Goal: Task Accomplishment & Management: Manage account settings

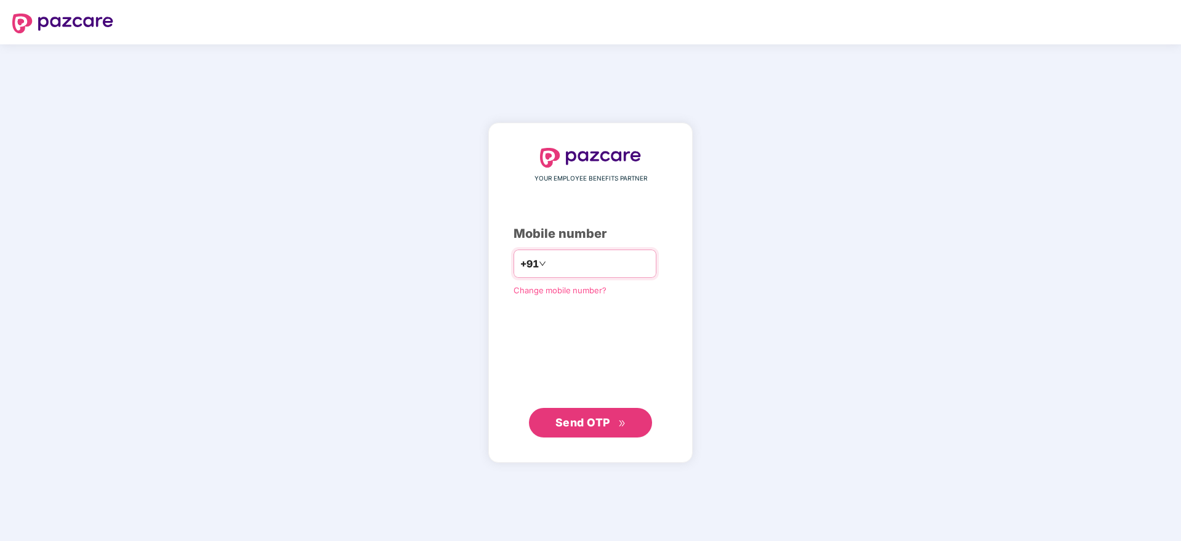
type input "**********"
click at [645, 422] on button "Send OTP" at bounding box center [590, 422] width 123 height 30
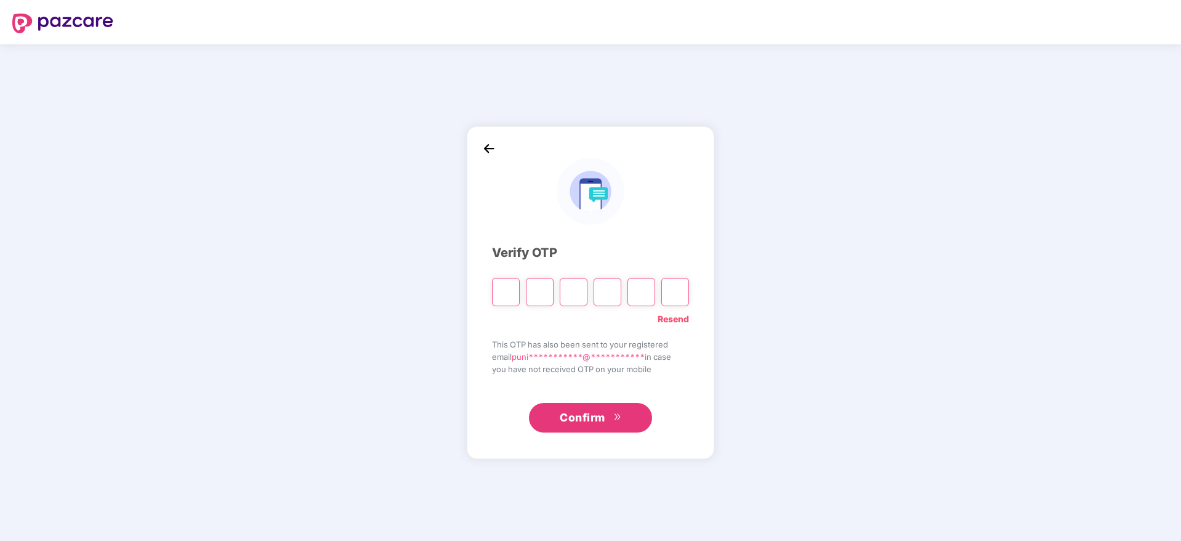
paste input "*"
type input "*"
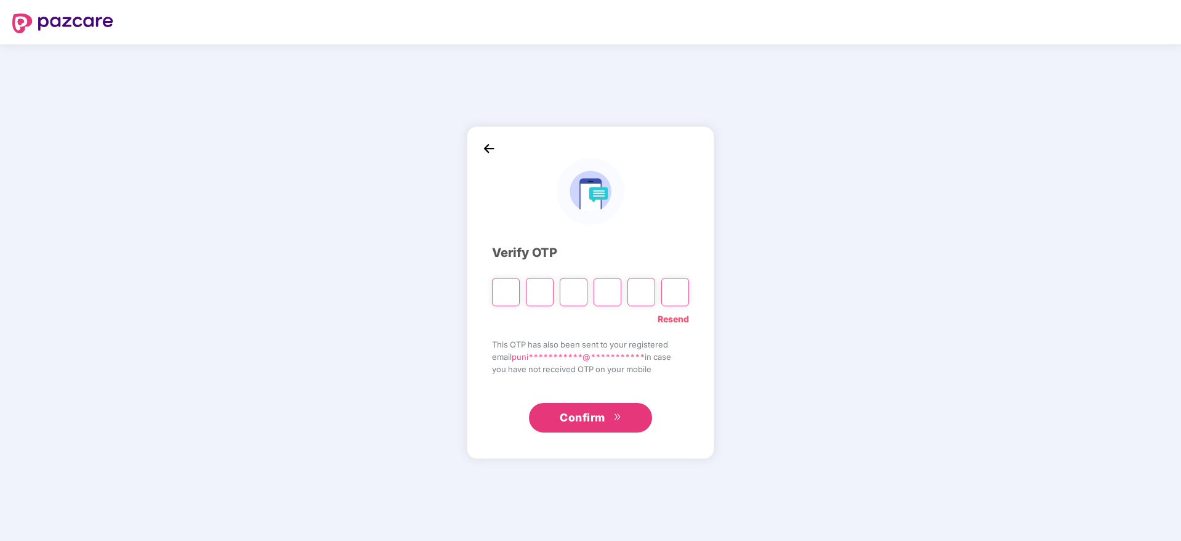
type input "*"
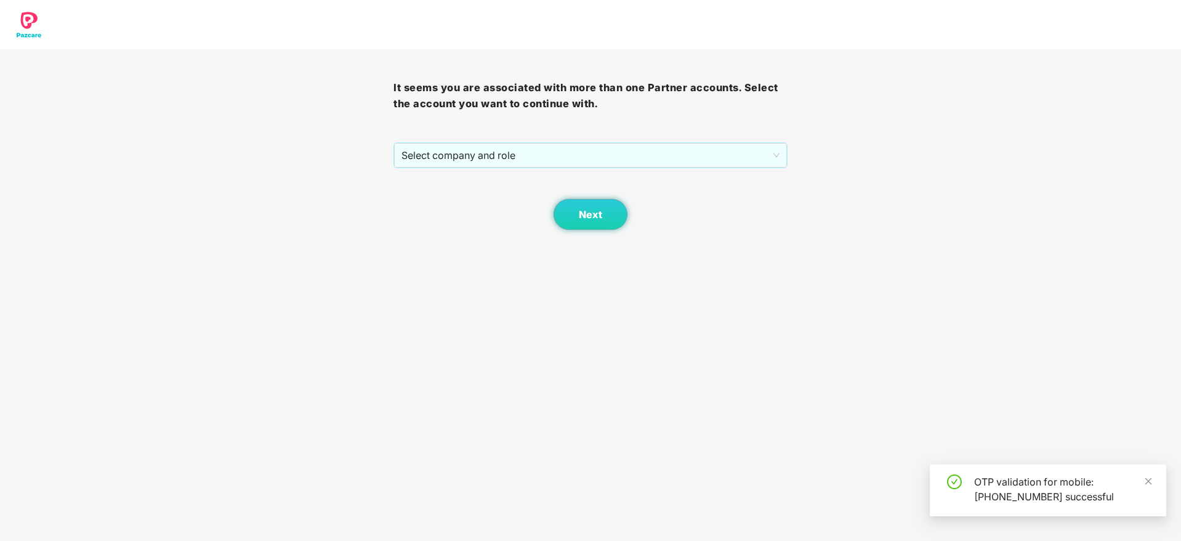
click at [556, 169] on div "Next" at bounding box center [591, 199] width 394 height 62
click at [561, 161] on span "Select company and role" at bounding box center [591, 155] width 378 height 23
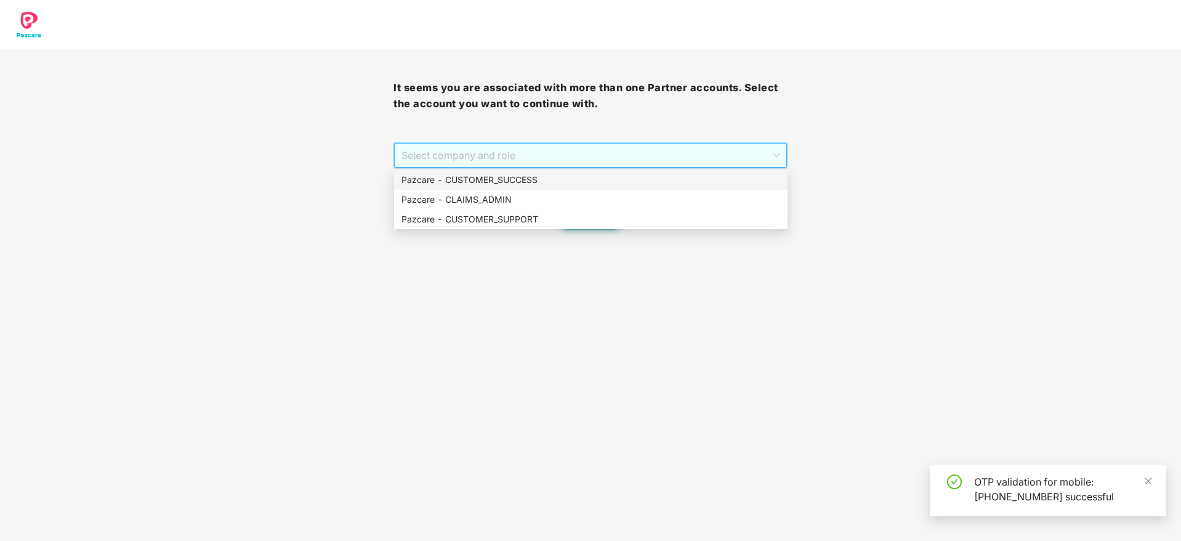
click at [568, 170] on div "Pazcare - CUSTOMER_SUCCESS" at bounding box center [591, 180] width 394 height 20
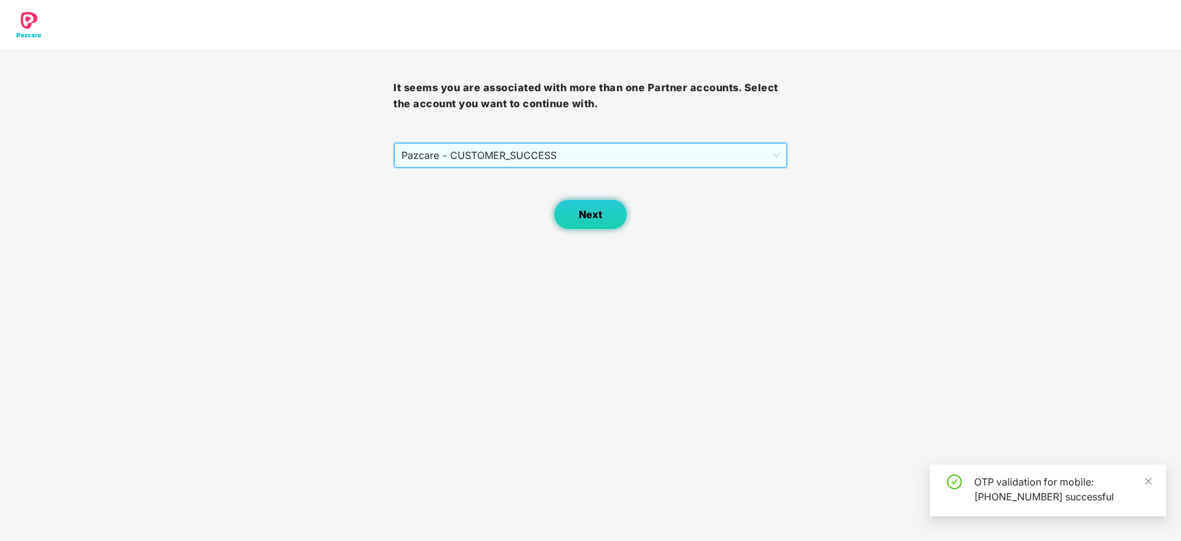
click at [588, 210] on span "Next" at bounding box center [590, 215] width 23 height 12
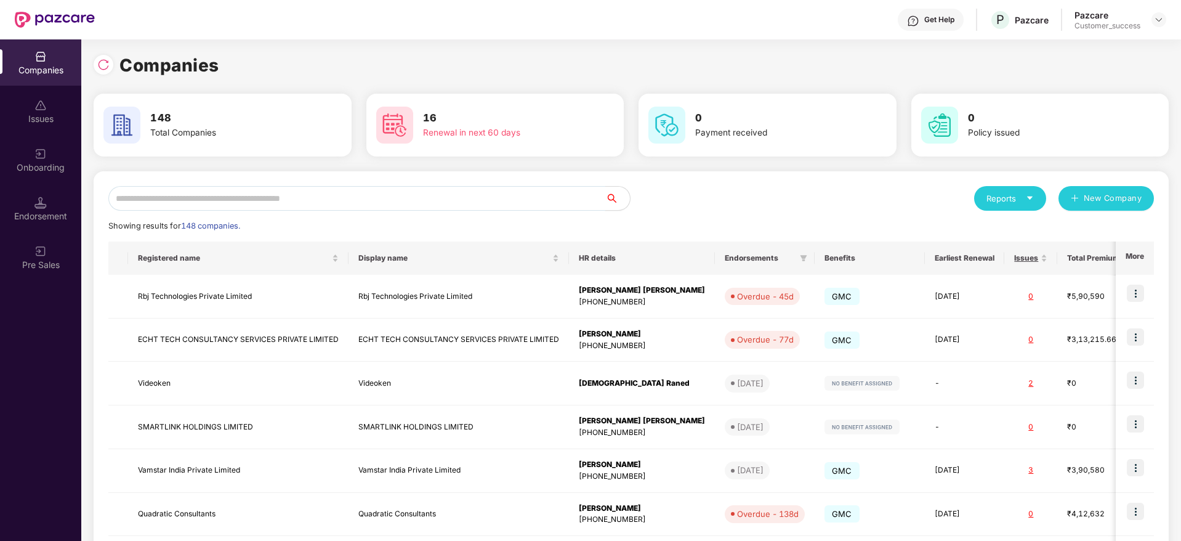
click at [361, 201] on input "text" at bounding box center [356, 198] width 497 height 25
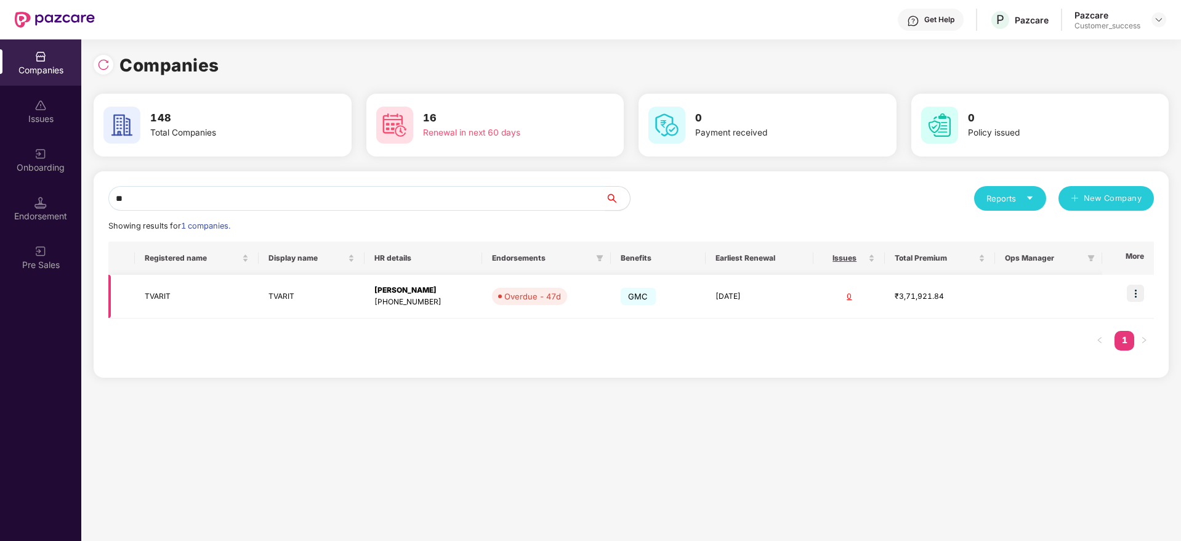
type input "**"
click at [453, 288] on div "[PERSON_NAME]" at bounding box center [423, 291] width 98 height 12
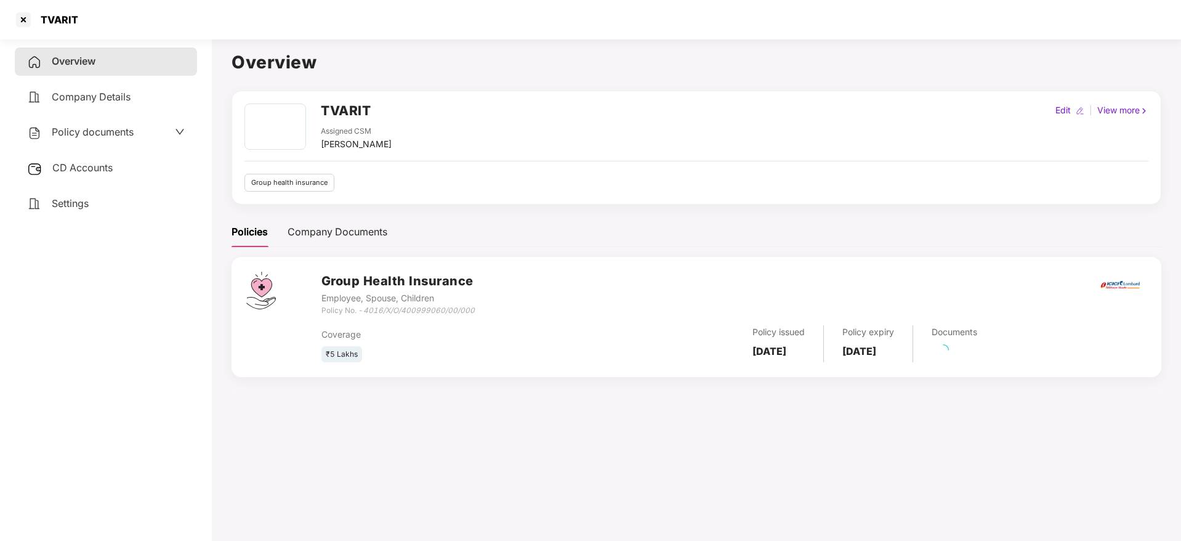
click at [425, 318] on div "Coverage ₹5 Lakhs Policy issued [DATE] Policy expiry [DATE] Documents" at bounding box center [733, 340] width 825 height 46
drag, startPoint x: 365, startPoint y: 312, endPoint x: 512, endPoint y: 312, distance: 147.2
click at [512, 312] on div "Group Health Insurance Employee, Spouse, Children Policy No. - 4016/X/O/4009990…" at bounding box center [733, 294] width 825 height 44
copy icon "4016/X/O/400999060/00/000"
click at [25, 31] on div "TVARIT" at bounding box center [590, 19] width 1181 height 39
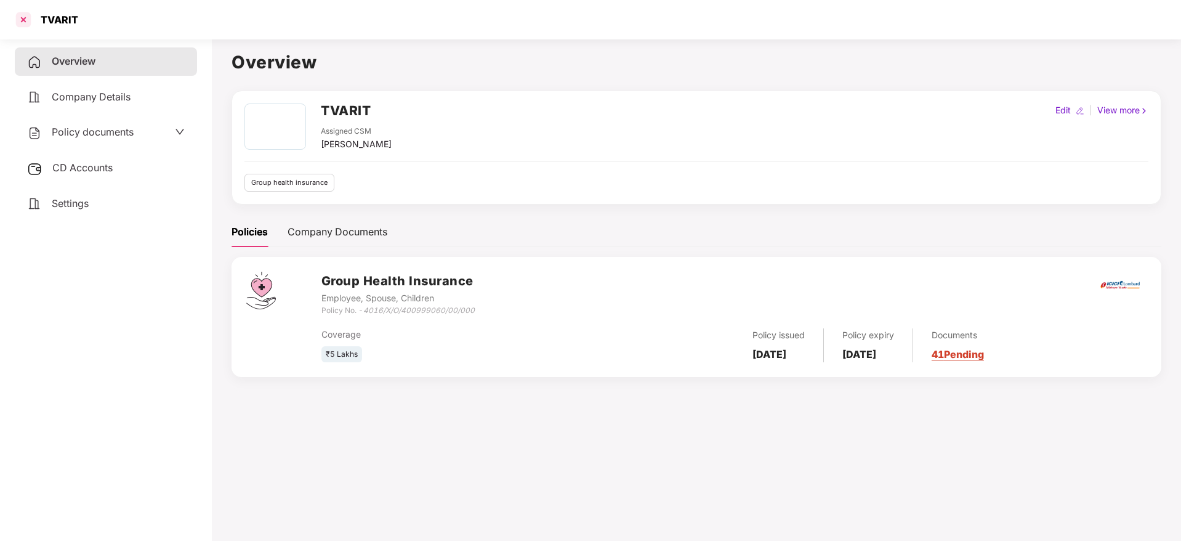
click at [24, 28] on div at bounding box center [24, 20] width 20 height 20
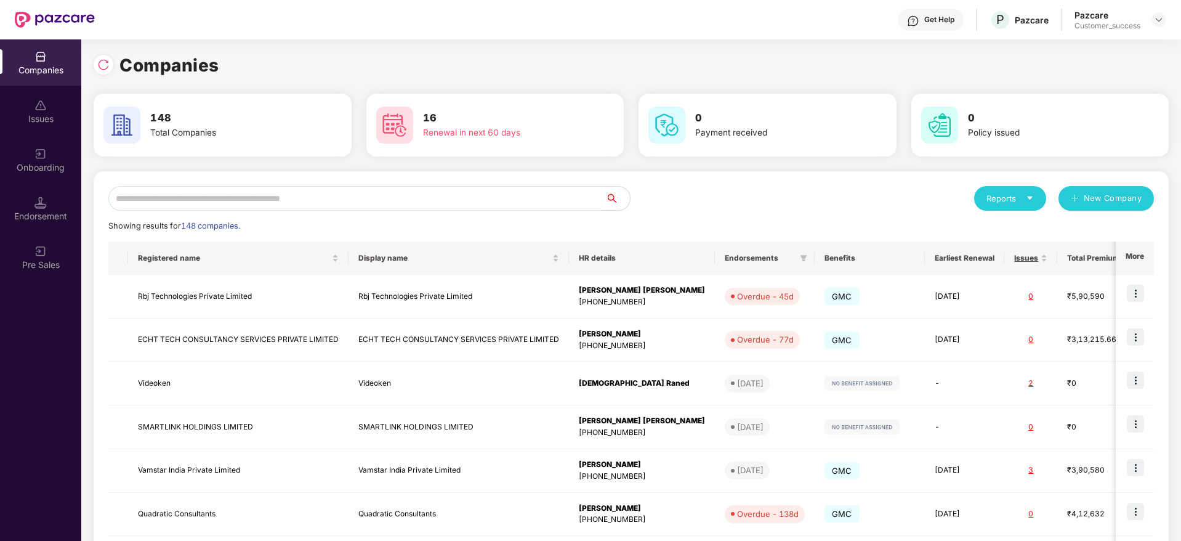
click at [408, 203] on input "text" at bounding box center [356, 198] width 497 height 25
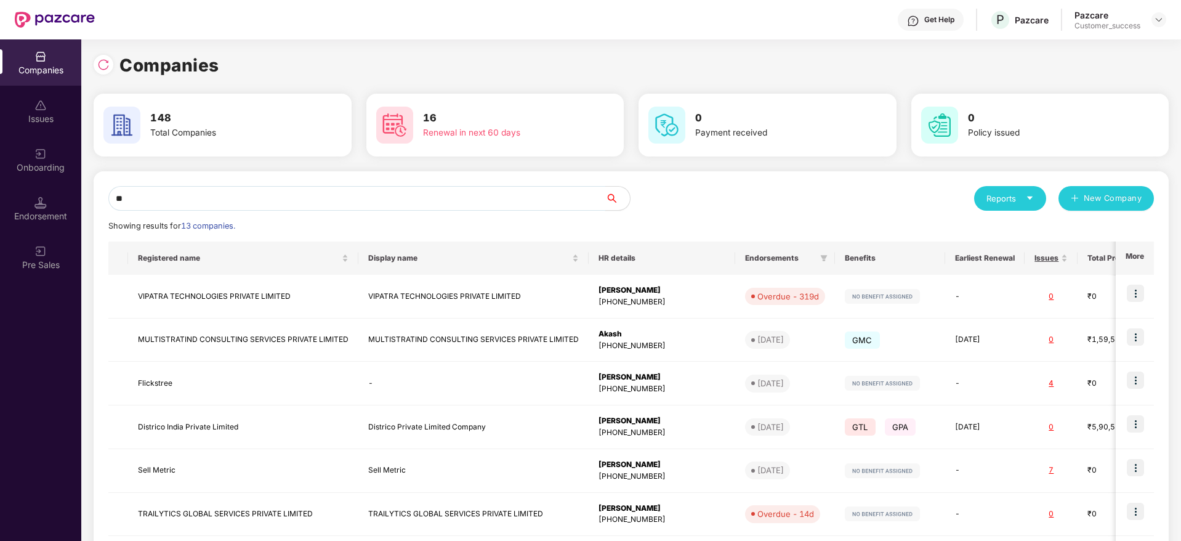
type input "*"
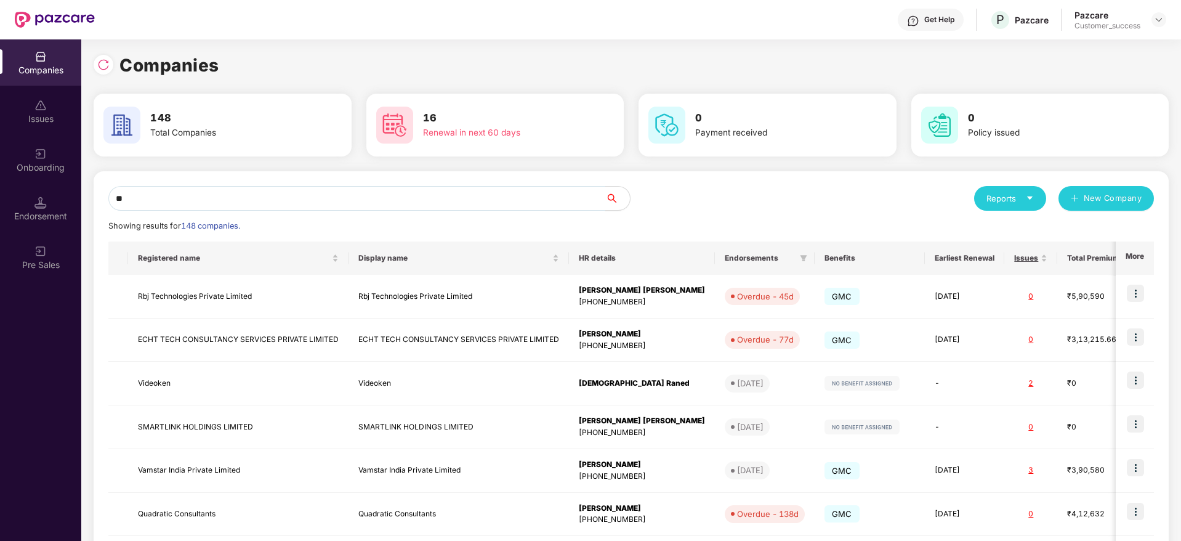
type input "***"
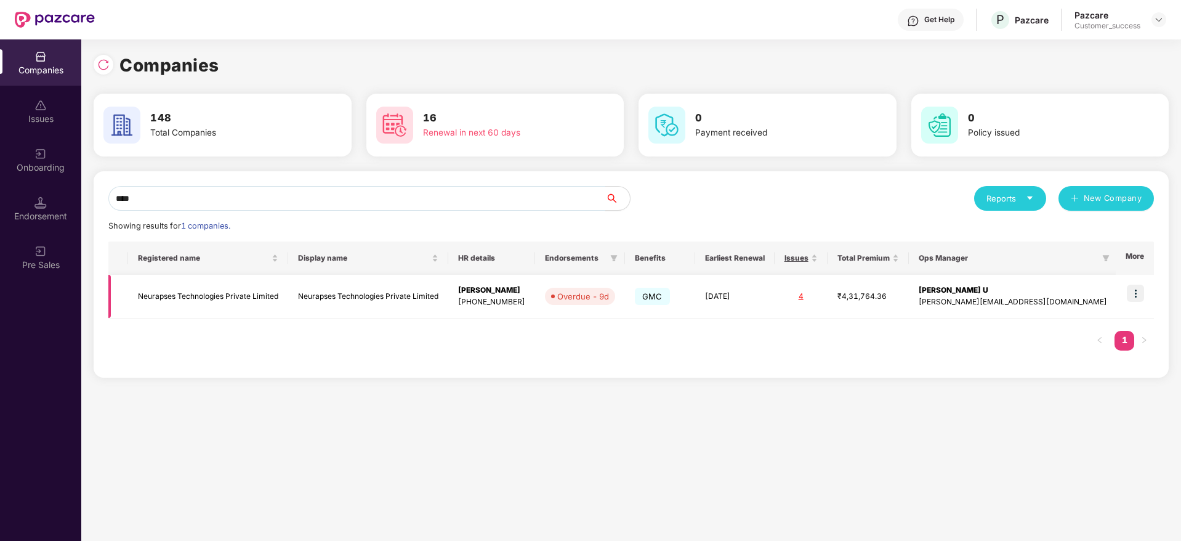
type input "****"
click at [1140, 289] on img at bounding box center [1135, 293] width 17 height 17
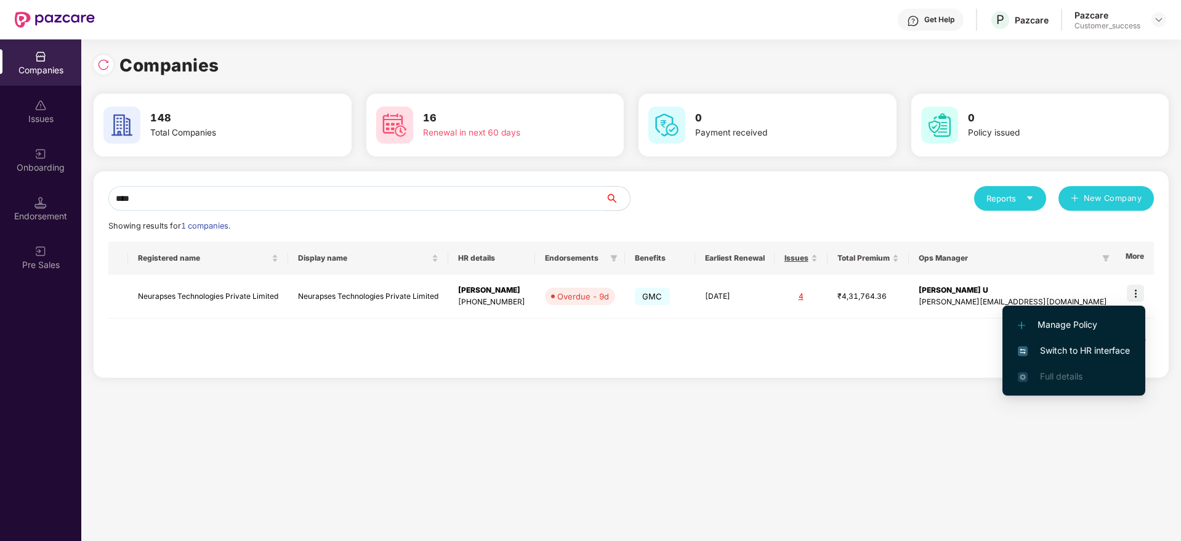
click at [1120, 352] on span "Switch to HR interface" at bounding box center [1074, 351] width 112 height 14
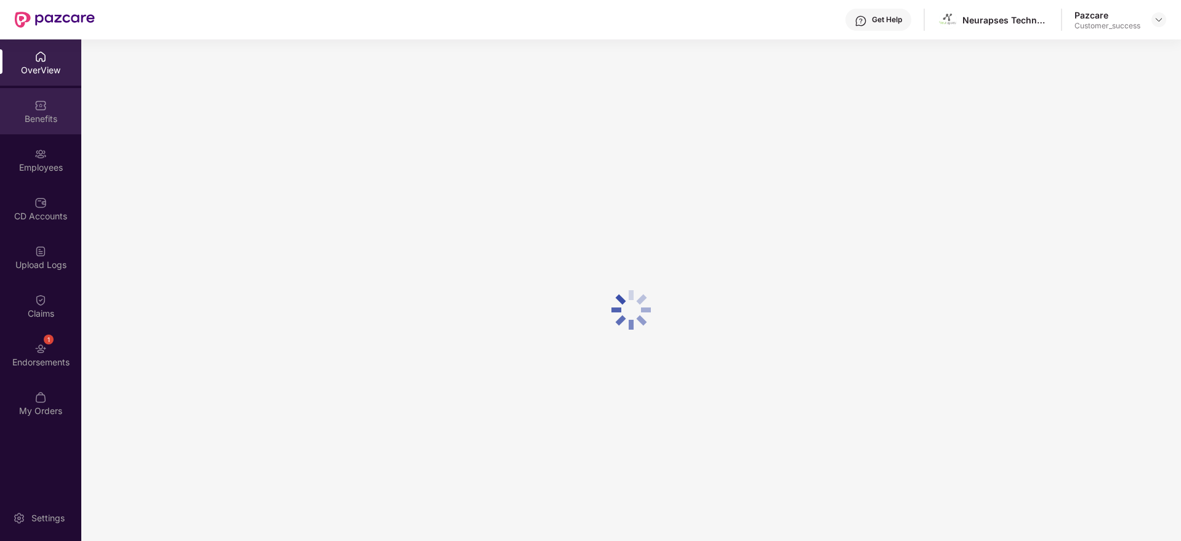
click at [42, 121] on div "Benefits" at bounding box center [40, 119] width 81 height 12
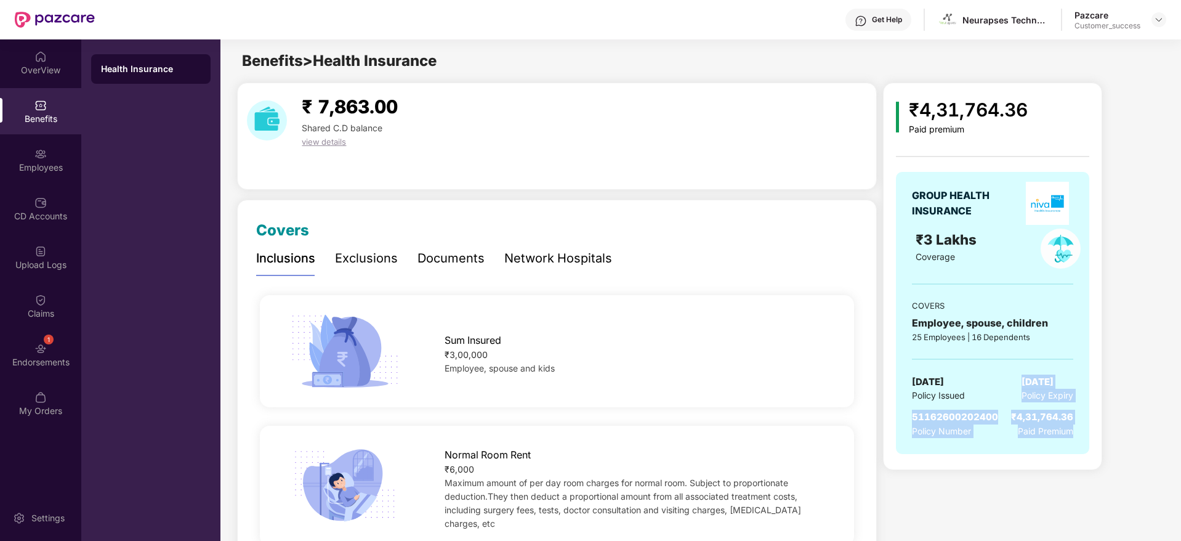
drag, startPoint x: 1071, startPoint y: 426, endPoint x: 998, endPoint y: 367, distance: 93.7
click at [998, 367] on div "GROUP HEALTH INSURANCE ₹3 Lakhs Coverage COVERS Employee, spouse, children 25 E…" at bounding box center [992, 313] width 193 height 282
drag, startPoint x: 998, startPoint y: 367, endPoint x: 1030, endPoint y: 398, distance: 44.9
click at [1030, 398] on div "GROUP HEALTH INSURANCE ₹3 Lakhs Coverage COVERS Employee, spouse, children 25 E…" at bounding box center [992, 313] width 193 height 282
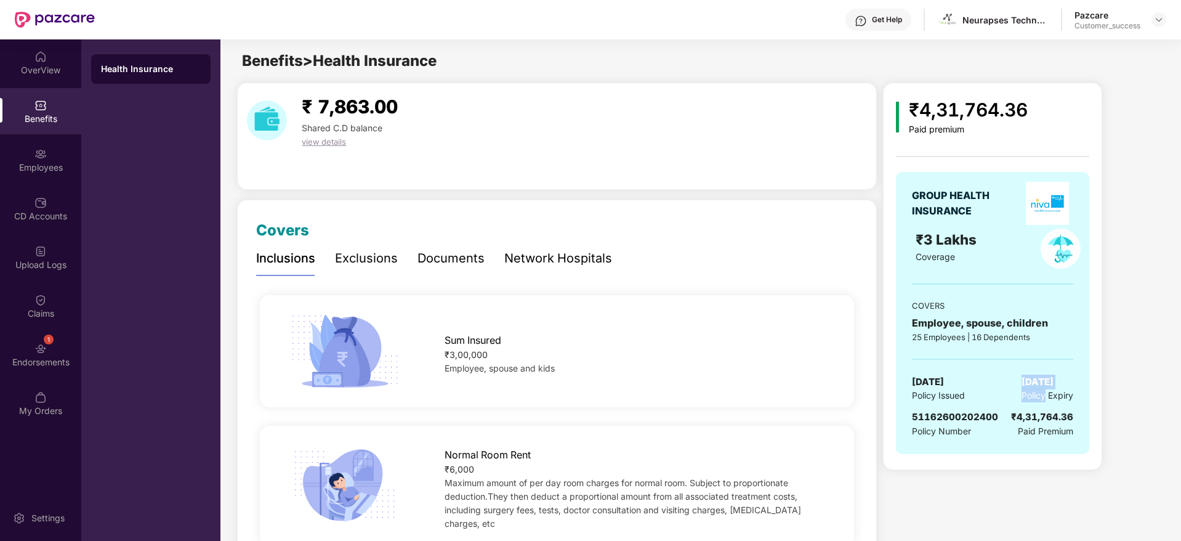
click at [1030, 398] on span "Policy Expiry" at bounding box center [1048, 396] width 52 height 14
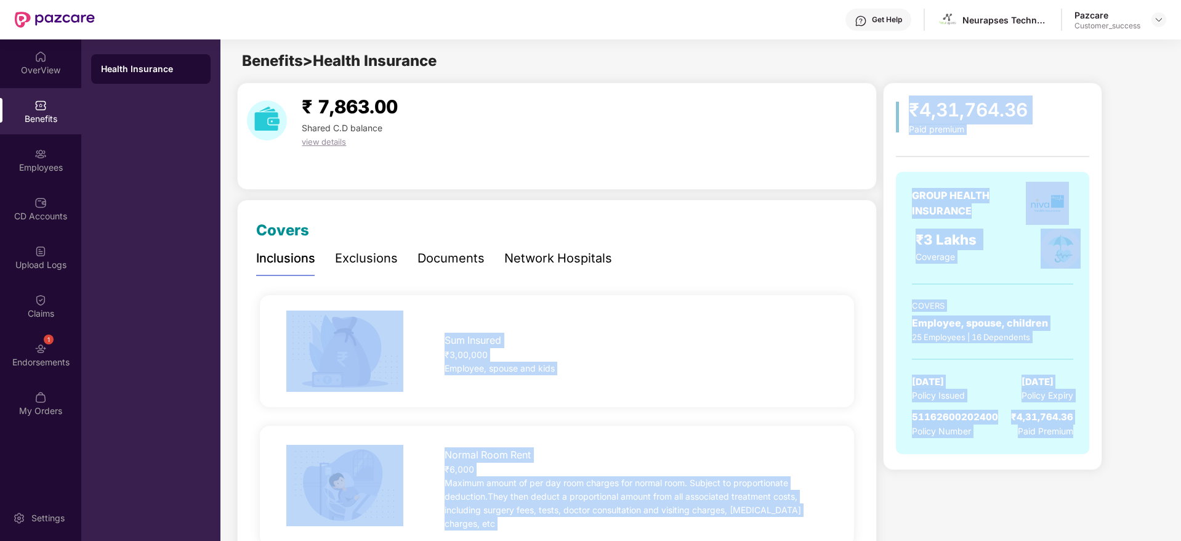
drag, startPoint x: 1088, startPoint y: 439, endPoint x: 848, endPoint y: 279, distance: 288.3
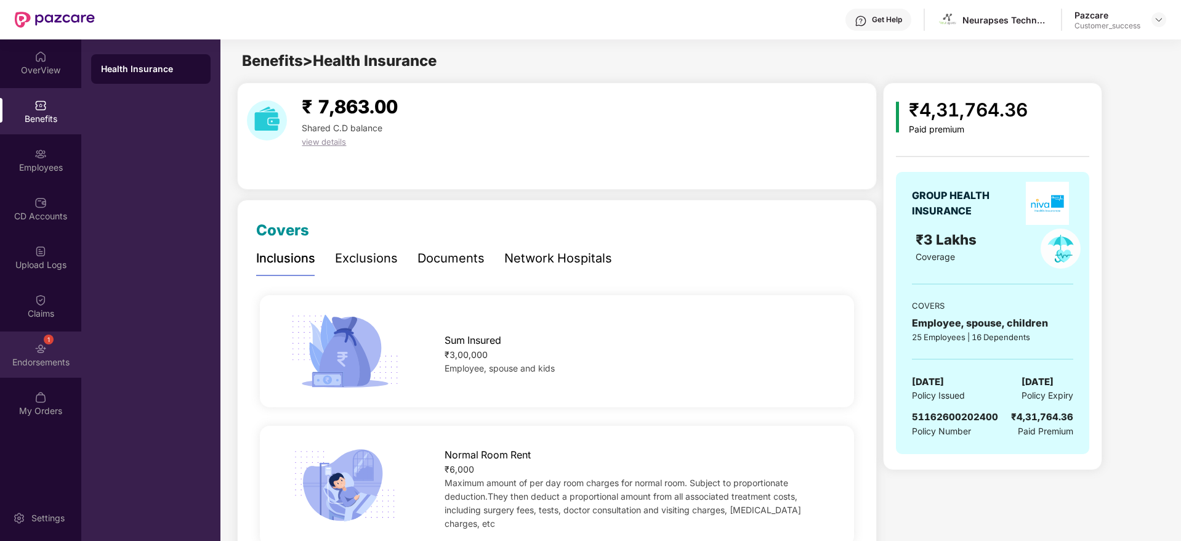
click at [69, 362] on div "Endorsements" at bounding box center [40, 362] width 81 height 12
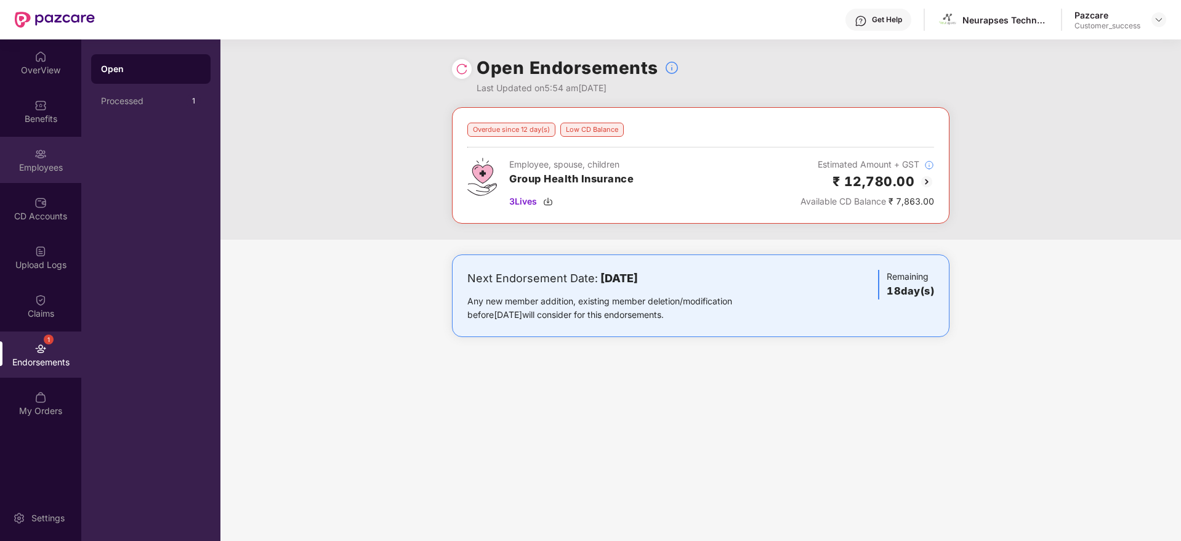
click at [44, 168] on div "Employees" at bounding box center [40, 167] width 81 height 12
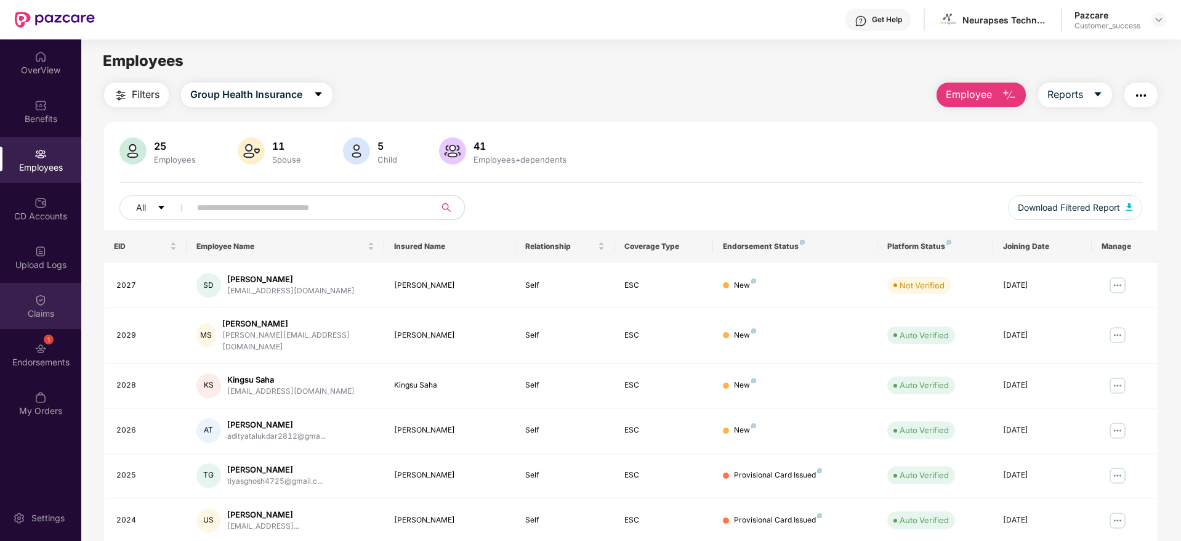
click at [44, 294] on img at bounding box center [40, 300] width 12 height 12
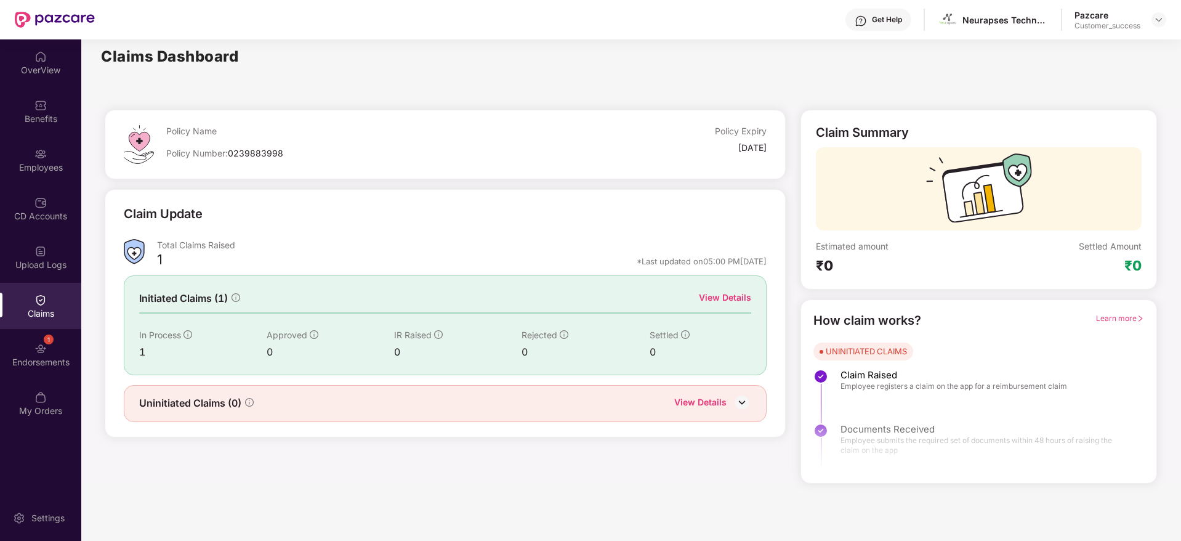
click at [734, 296] on div "View Details" at bounding box center [725, 298] width 52 height 14
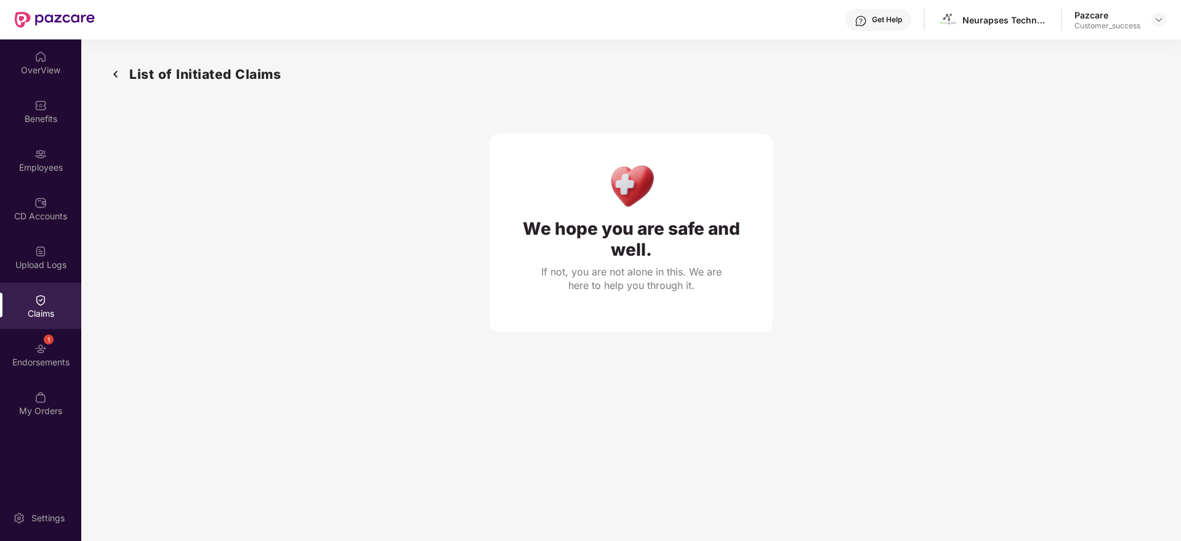
click at [43, 297] on img at bounding box center [40, 300] width 12 height 12
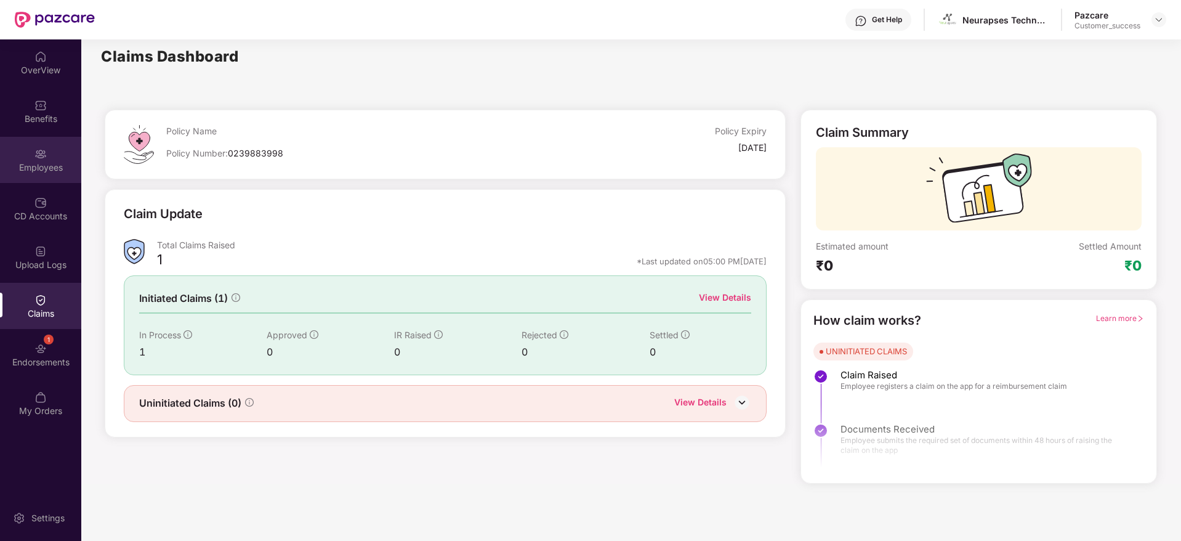
click at [67, 173] on div "Employees" at bounding box center [40, 160] width 81 height 46
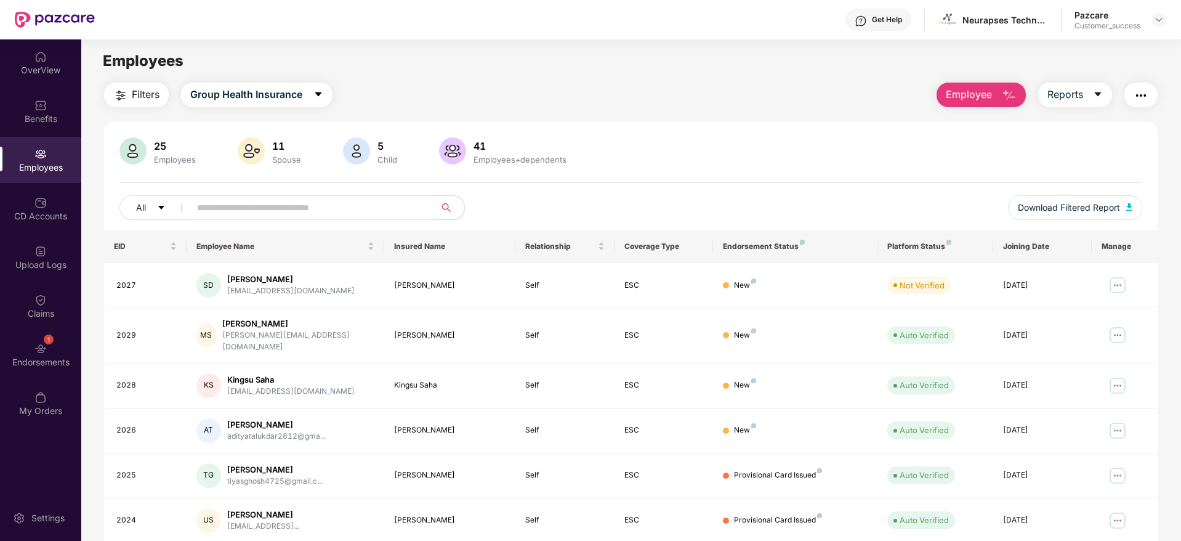
click at [347, 210] on input "text" at bounding box center [307, 207] width 221 height 18
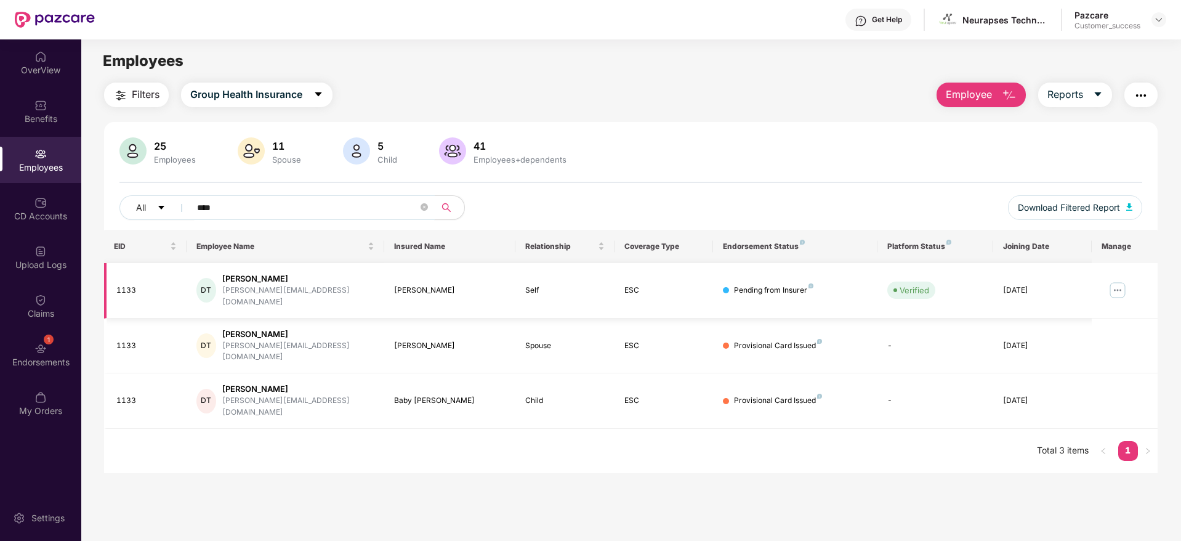
type input "****"
click at [1109, 283] on img at bounding box center [1118, 290] width 20 height 20
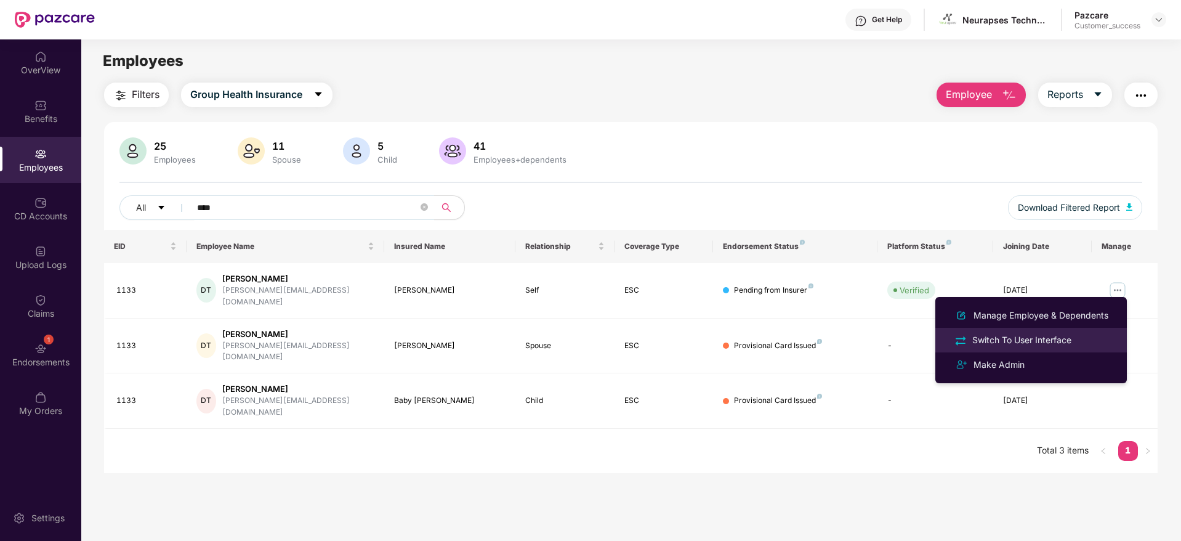
click at [1056, 334] on div "Switch To User Interface" at bounding box center [1022, 340] width 104 height 14
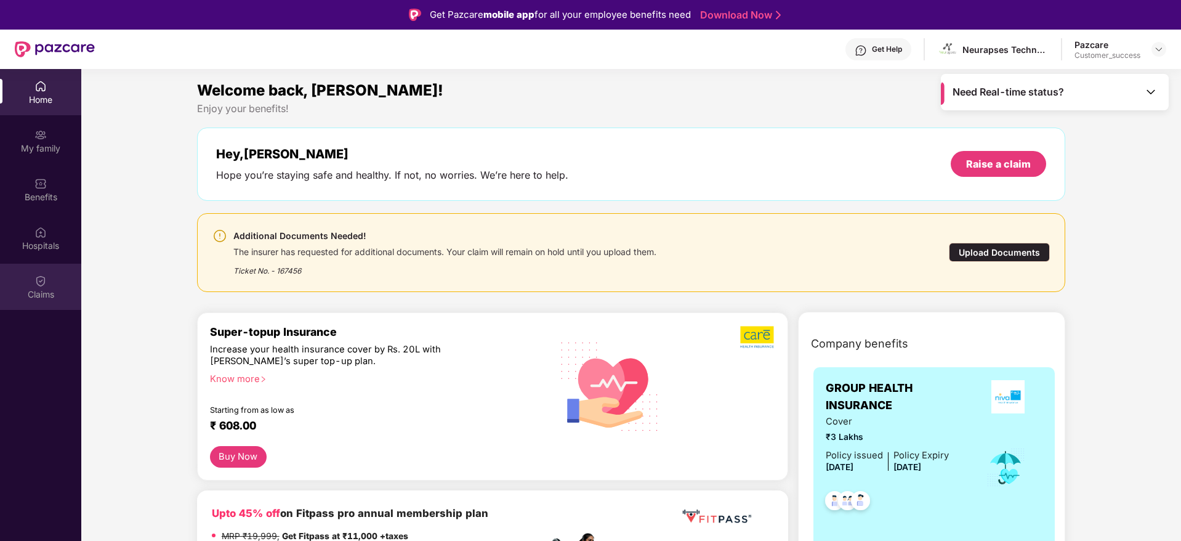
click at [53, 280] on div "Claims" at bounding box center [40, 287] width 81 height 46
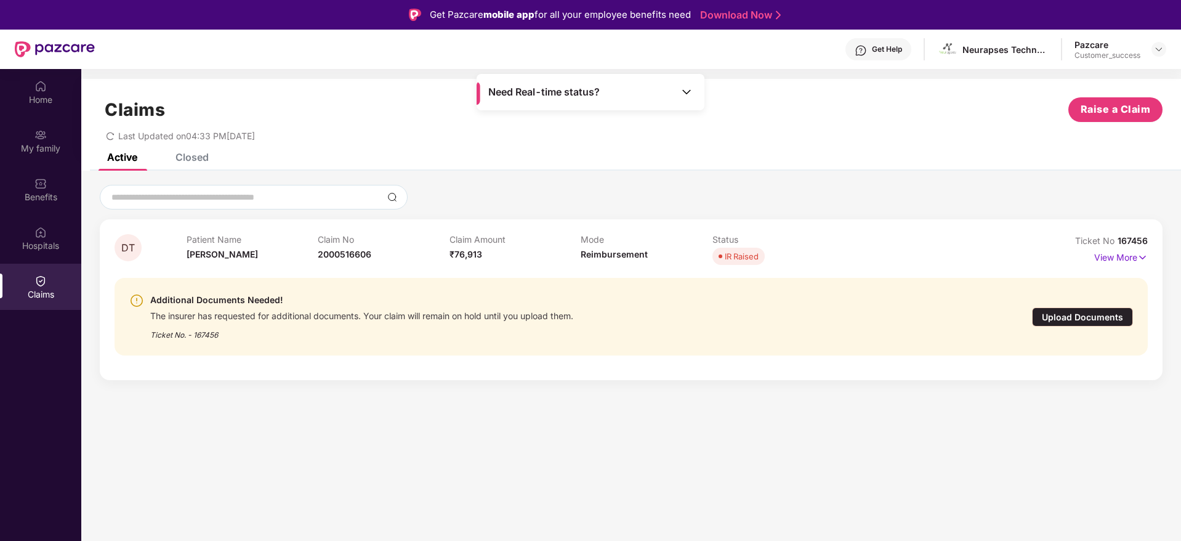
click at [748, 256] on div "IR Raised" at bounding box center [742, 256] width 34 height 12
click at [820, 251] on div "IR Raised" at bounding box center [779, 256] width 132 height 17
drag, startPoint x: 483, startPoint y: 315, endPoint x: 633, endPoint y: 315, distance: 149.7
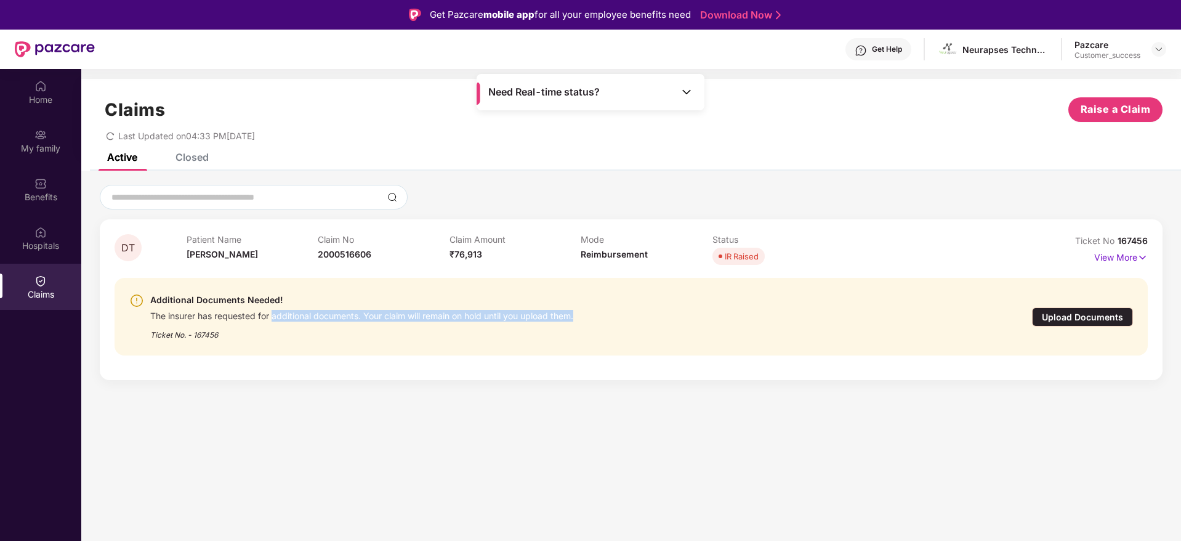
click at [633, 315] on div "Additional Documents Needed! The insurer has requested for additional documents…" at bounding box center [547, 317] width 836 height 48
click at [1128, 261] on p "View More" at bounding box center [1121, 256] width 54 height 17
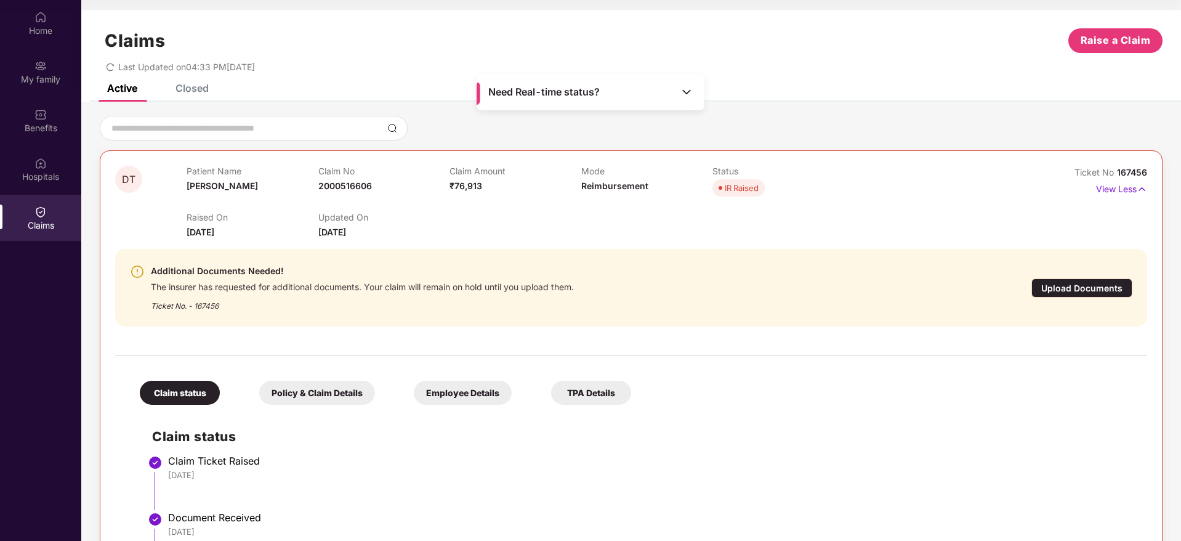
click at [1090, 285] on div "Upload Documents" at bounding box center [1082, 287] width 101 height 19
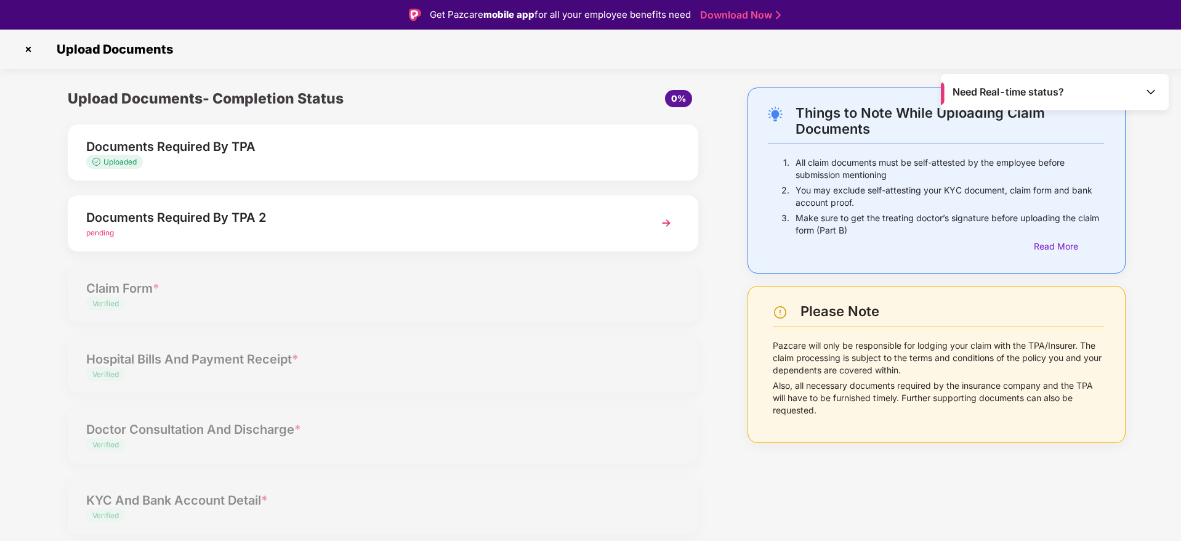
click at [22, 50] on img at bounding box center [28, 49] width 20 height 20
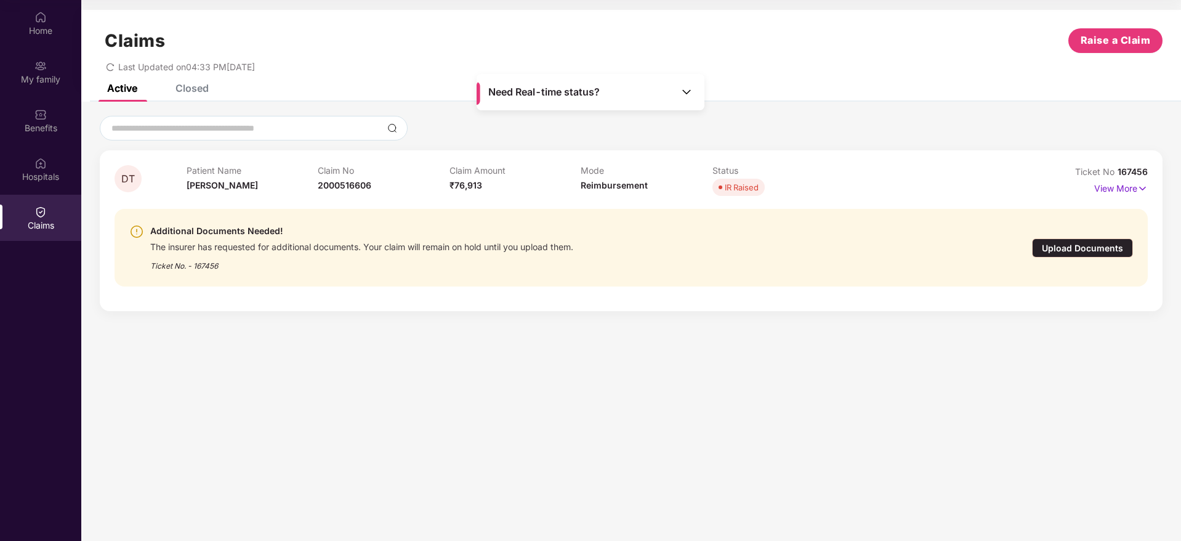
click at [1142, 174] on span "167456" at bounding box center [1133, 171] width 30 height 10
click at [12, 0] on div "Home" at bounding box center [40, 23] width 81 height 46
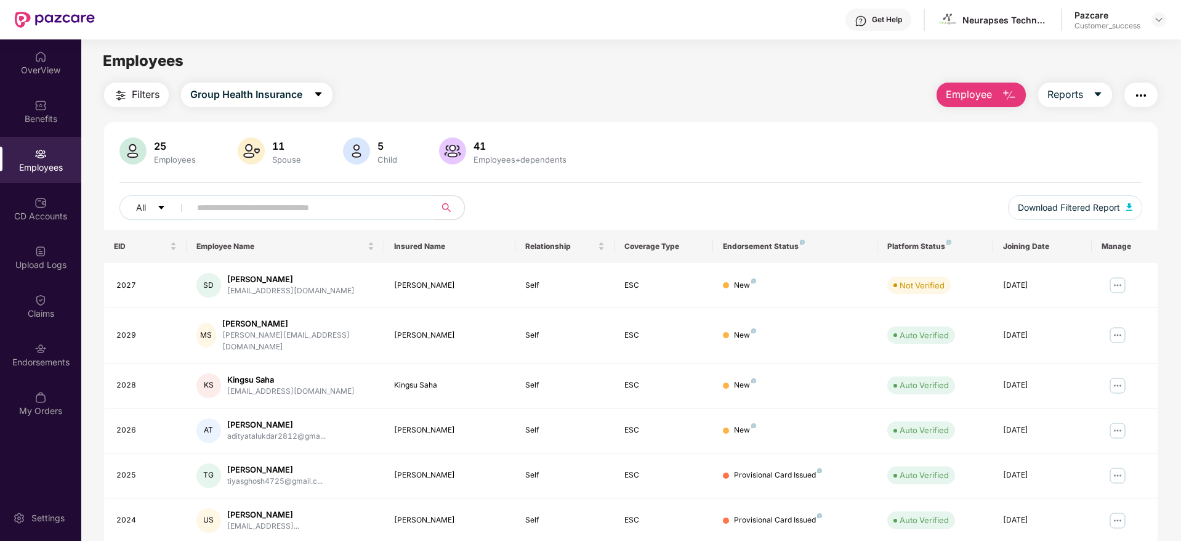
click at [1163, 26] on div at bounding box center [1159, 19] width 15 height 15
click at [1148, 22] on div "Pazcare Customer_success" at bounding box center [1121, 20] width 92 height 22
click at [1159, 25] on div at bounding box center [1159, 19] width 15 height 15
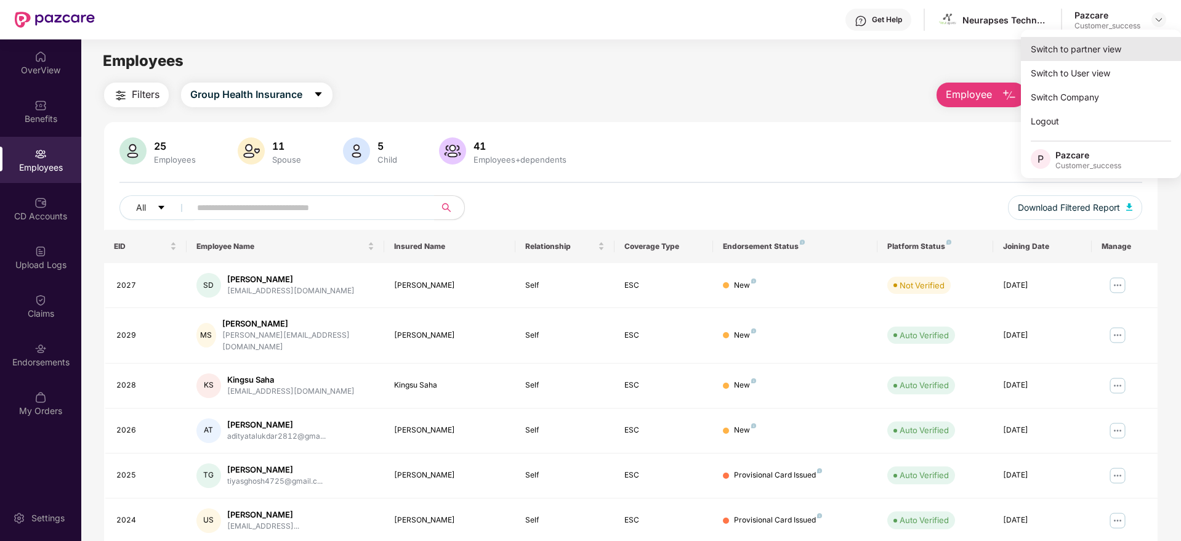
click at [1139, 43] on div "Switch to partner view" at bounding box center [1101, 49] width 160 height 24
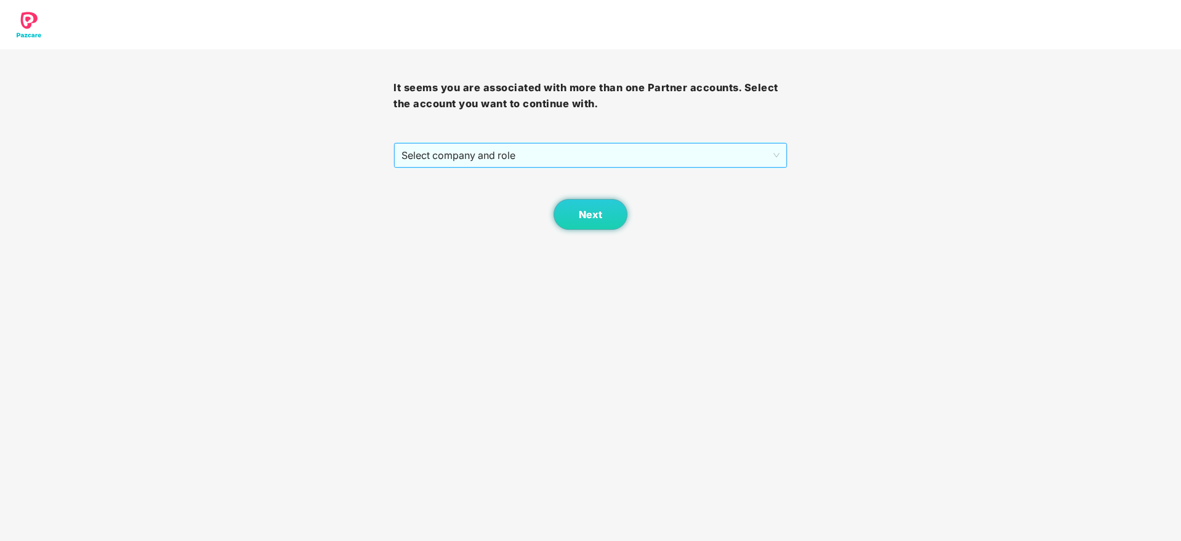
click at [570, 163] on span "Select company and role" at bounding box center [591, 155] width 378 height 23
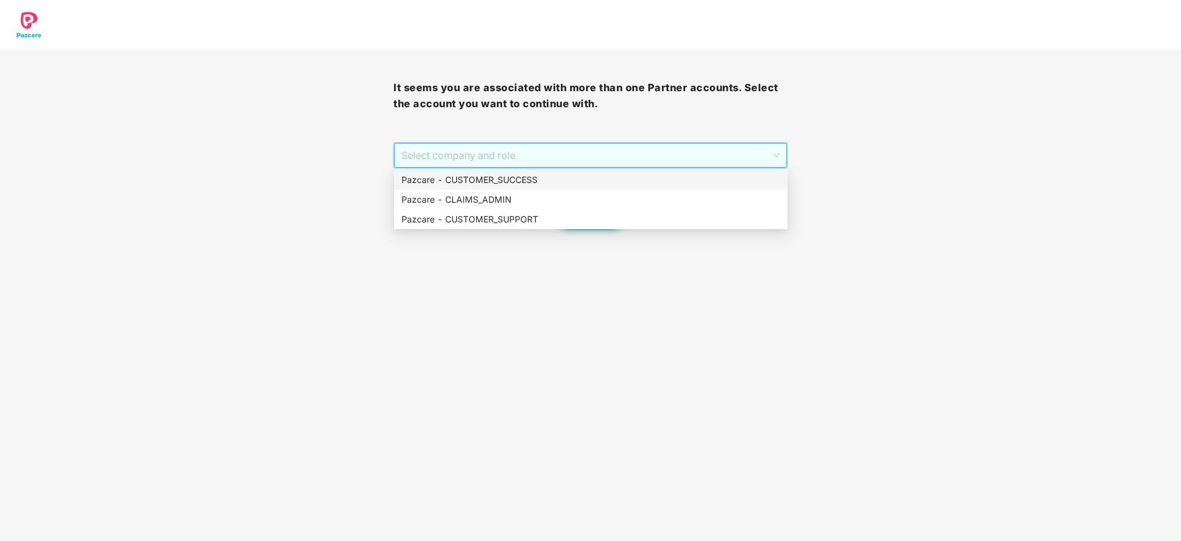
click at [569, 175] on div "Pazcare - CUSTOMER_SUCCESS" at bounding box center [591, 180] width 379 height 14
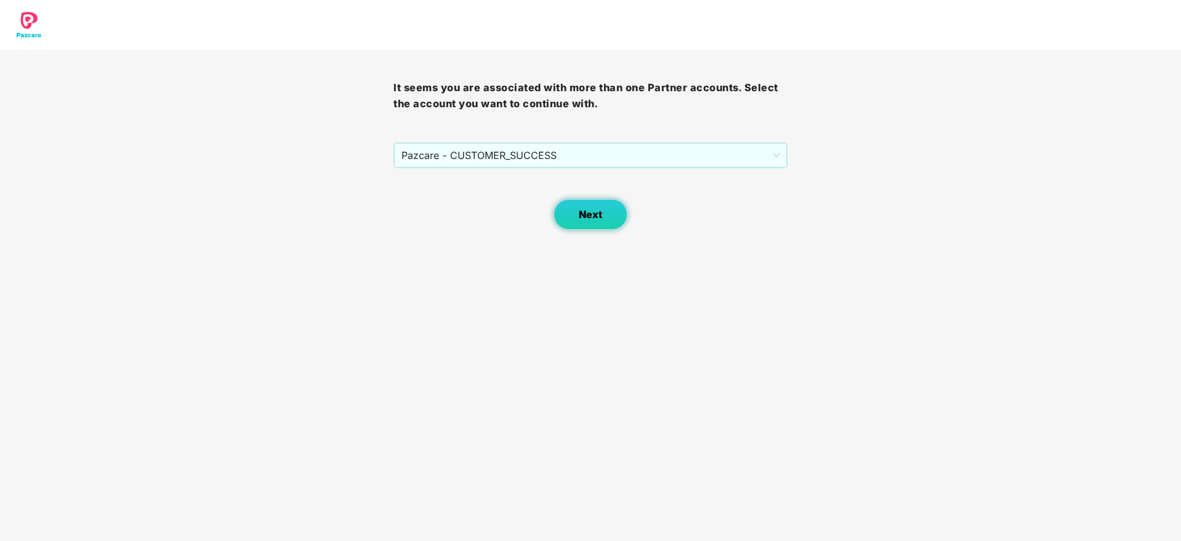
click at [609, 220] on button "Next" at bounding box center [591, 214] width 74 height 31
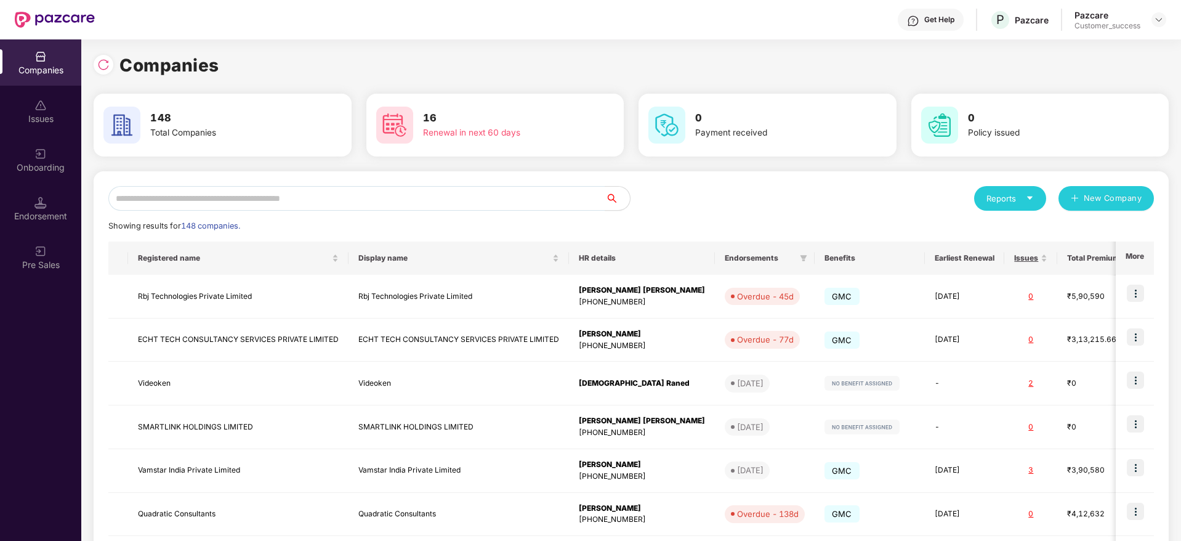
click at [564, 211] on div "Reports New Company Showing results for 148 companies. Registered name Display …" at bounding box center [631, 470] width 1046 height 568
click at [557, 194] on input "text" at bounding box center [356, 198] width 497 height 25
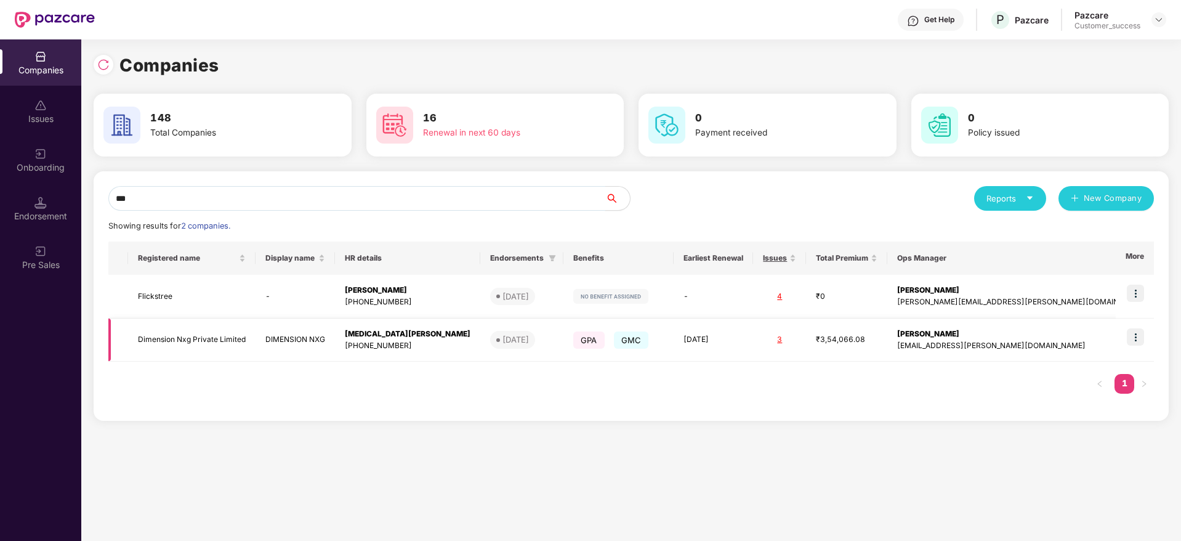
type input "***"
click at [256, 345] on td "Dimension Nxg Private Limited" at bounding box center [191, 340] width 127 height 44
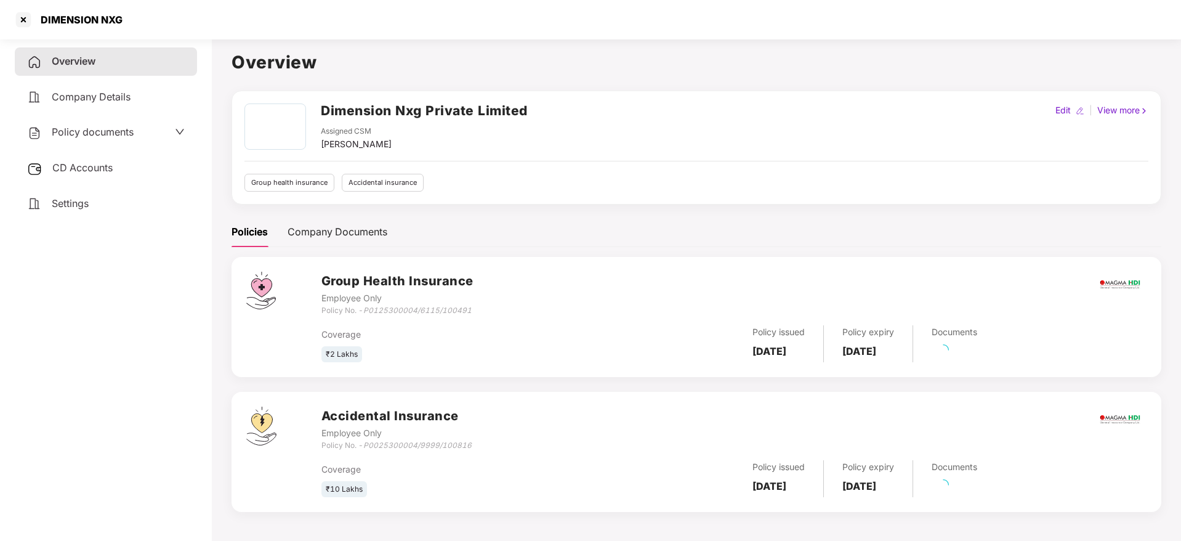
click at [406, 110] on h2 "Dimension Nxg Private Limited" at bounding box center [424, 110] width 207 height 20
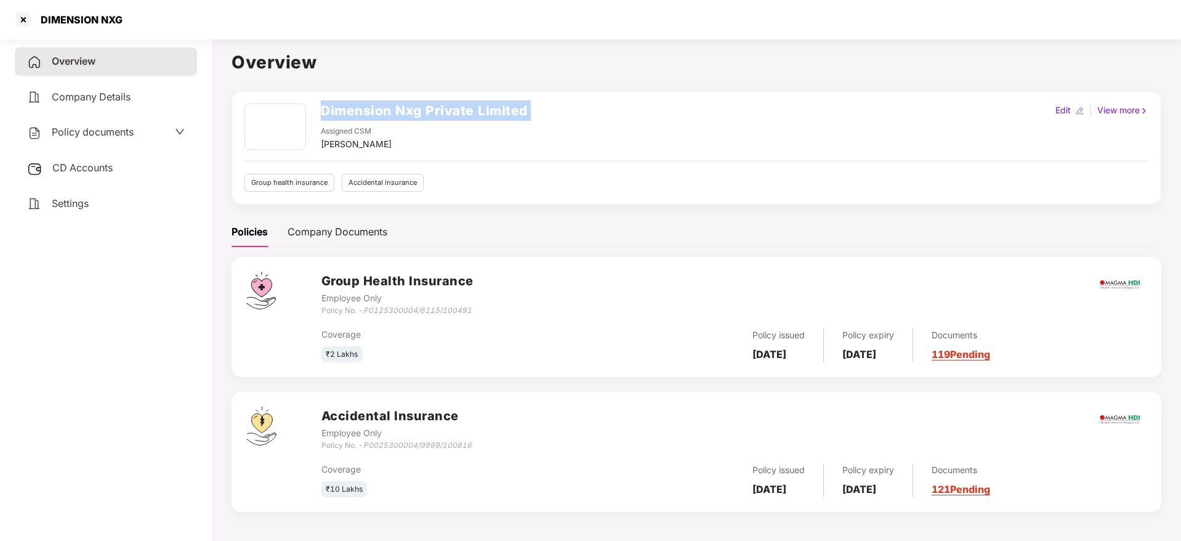
click at [406, 110] on h2 "Dimension Nxg Private Limited" at bounding box center [424, 110] width 207 height 20
copy h2 "Dimension Nxg Private Limited"
click at [25, 14] on div at bounding box center [24, 20] width 20 height 20
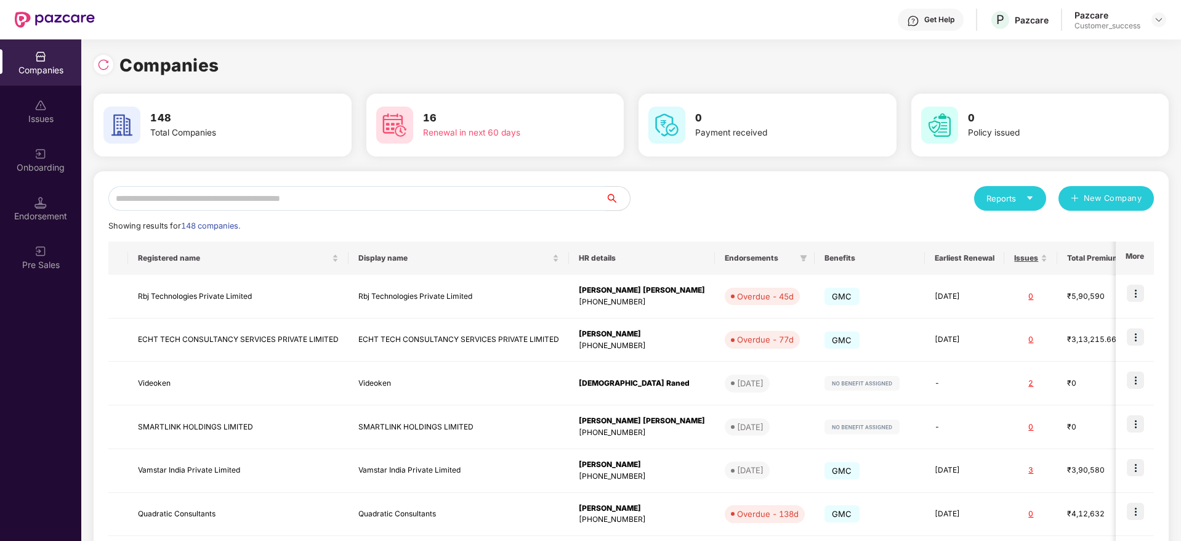
click at [317, 189] on input "text" at bounding box center [356, 198] width 497 height 25
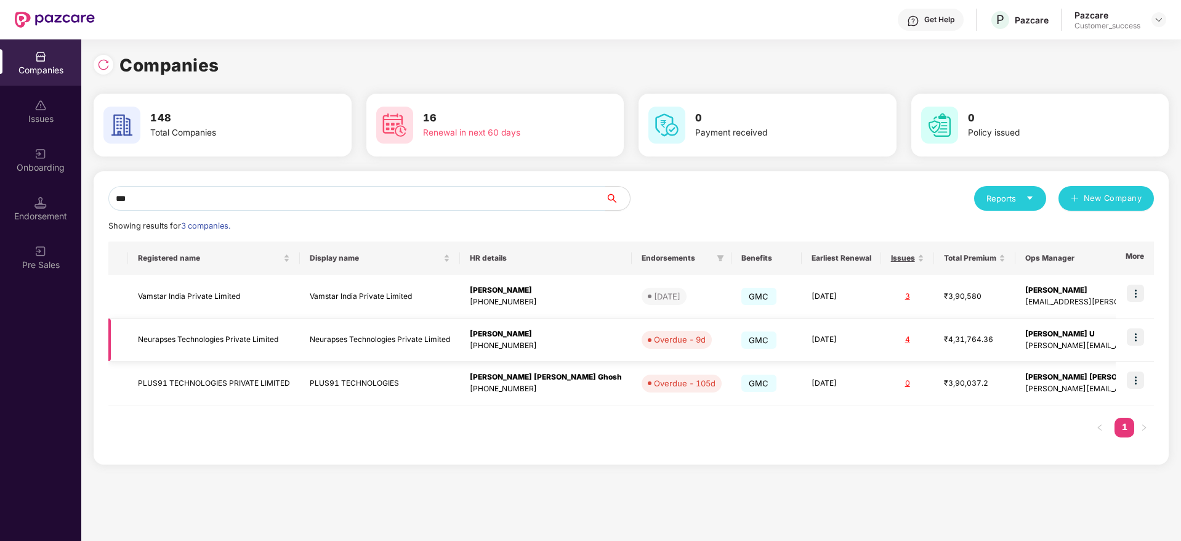
type input "***"
click at [1136, 339] on img at bounding box center [1135, 336] width 17 height 17
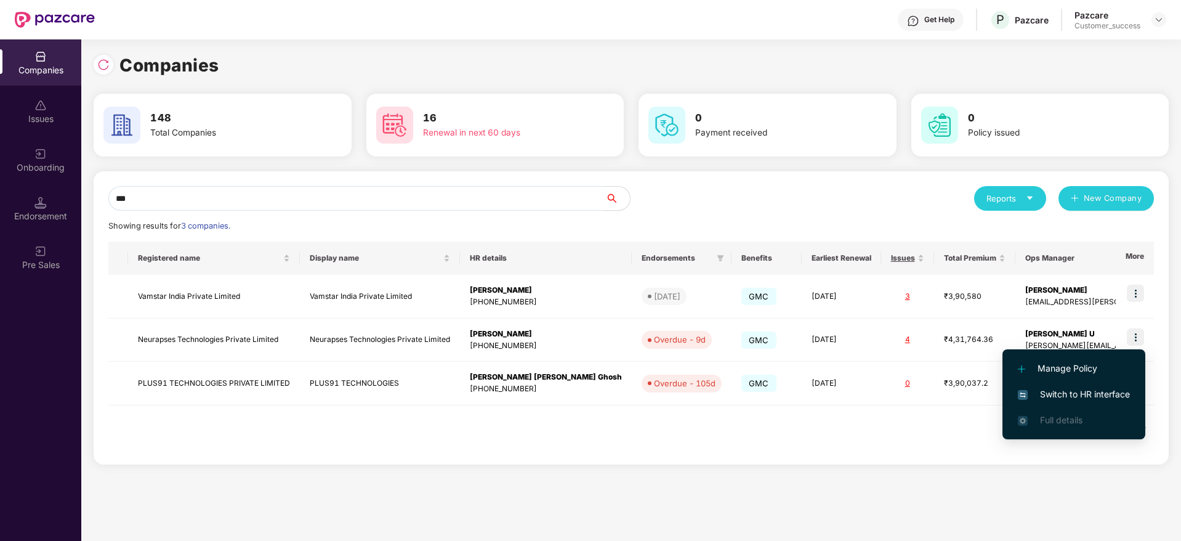
click at [1112, 383] on li "Switch to HR interface" at bounding box center [1074, 394] width 143 height 26
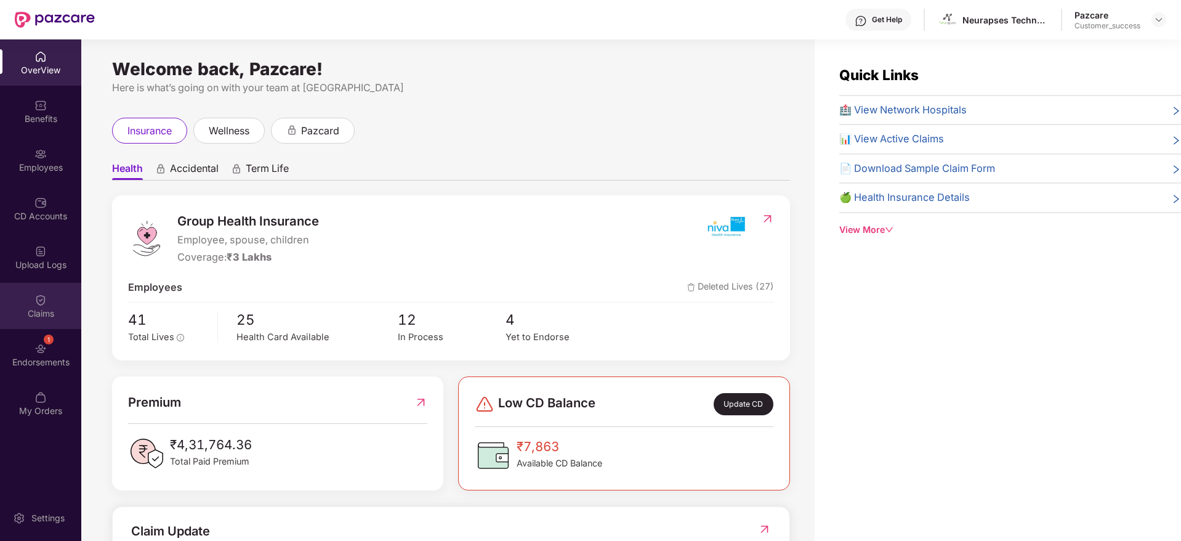
click at [45, 323] on div "Claims" at bounding box center [40, 306] width 81 height 46
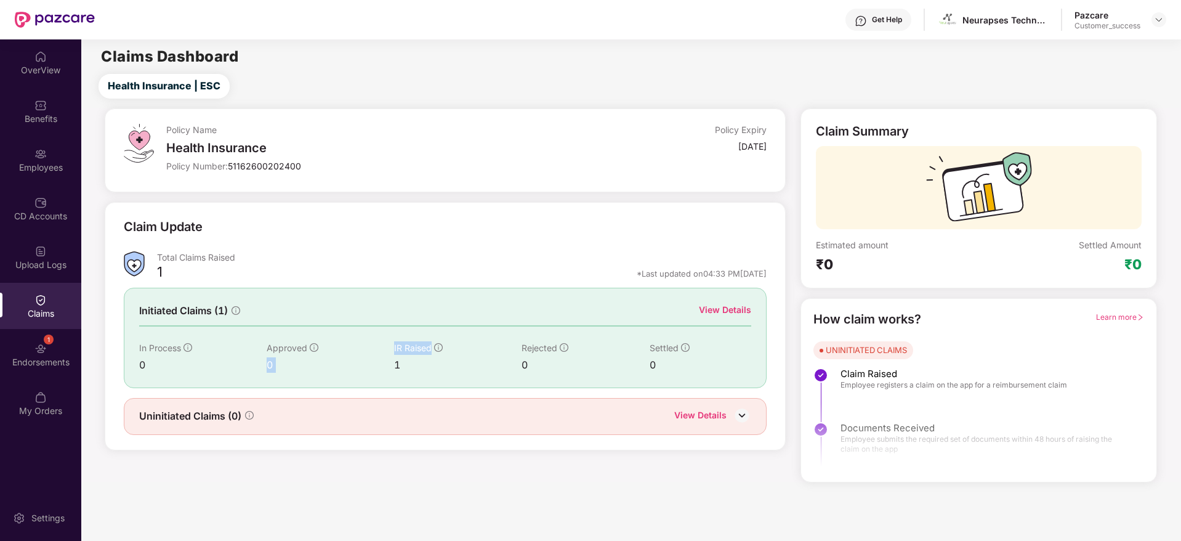
drag, startPoint x: 456, startPoint y: 352, endPoint x: 372, endPoint y: 352, distance: 83.8
click at [372, 352] on div "In Process 0 Approved 0 IR Raised 1 Rejected 0 Settled 0" at bounding box center [445, 356] width 613 height 31
click at [372, 352] on div "Approved" at bounding box center [330, 348] width 127 height 14
drag, startPoint x: 382, startPoint y: 350, endPoint x: 460, endPoint y: 380, distance: 83.6
click at [460, 380] on div "Initiated Claims (1) View Details In Process 0 Approved 0 IR Raised 1 Rejected …" at bounding box center [446, 338] width 644 height 100
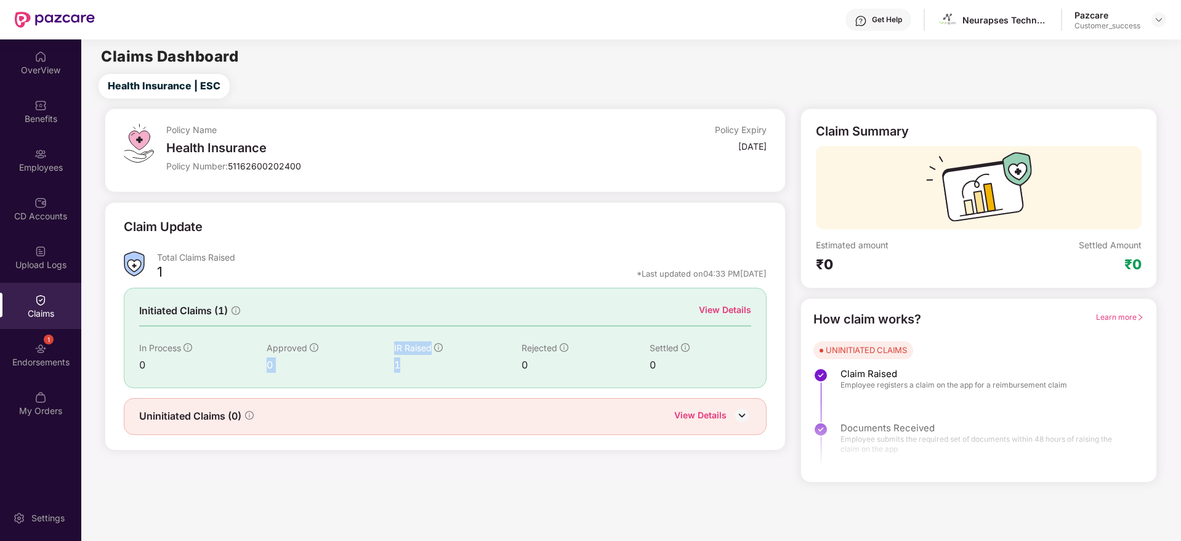
click at [460, 380] on div "Initiated Claims (1) View Details In Process 0 Approved 0 IR Raised 1 Rejected …" at bounding box center [446, 338] width 644 height 100
drag, startPoint x: 460, startPoint y: 380, endPoint x: 331, endPoint y: 330, distance: 138.1
click at [331, 330] on div "Initiated Claims (1) View Details In Process 0 Approved 0 IR Raised 1 Rejected …" at bounding box center [446, 338] width 644 height 100
click at [721, 318] on div "View Details" at bounding box center [725, 310] width 52 height 15
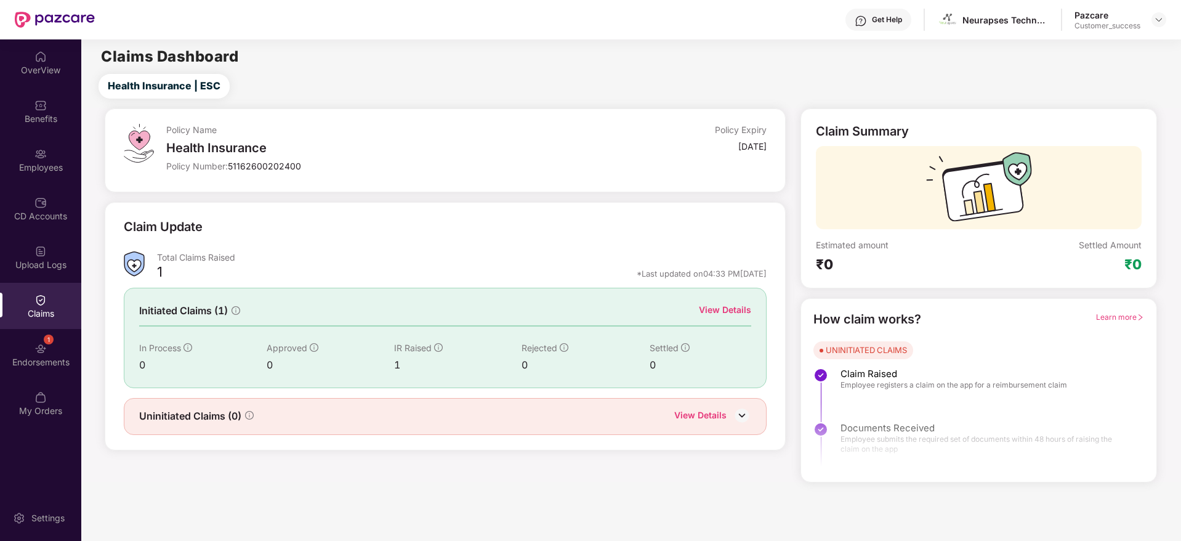
click at [724, 313] on div "View Details" at bounding box center [725, 310] width 52 height 14
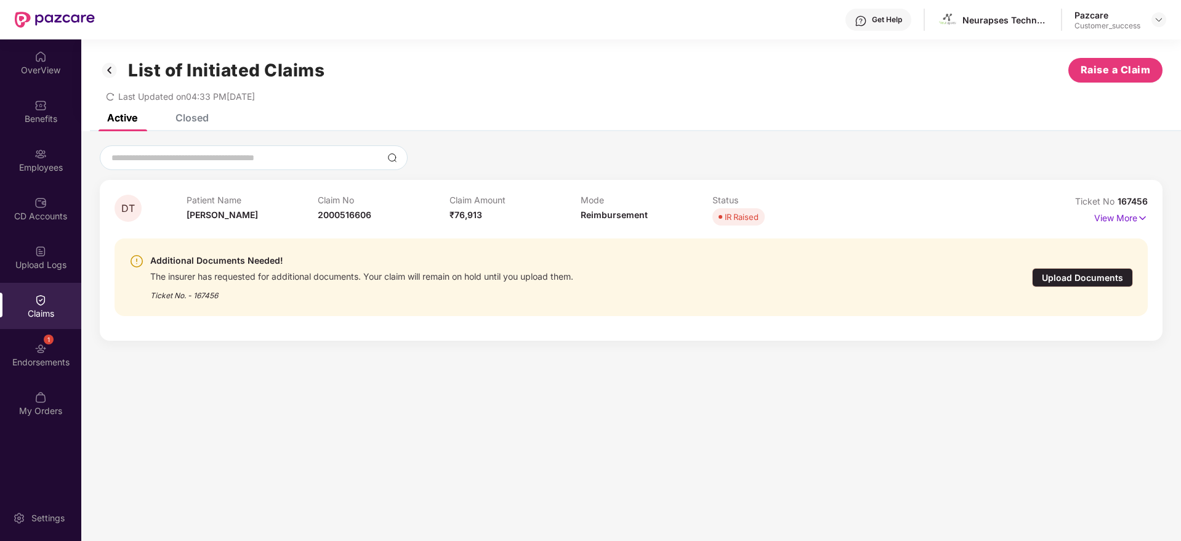
click at [1138, 205] on span "167456" at bounding box center [1133, 201] width 30 height 10
click at [1081, 204] on span "Ticket No" at bounding box center [1096, 201] width 42 height 10
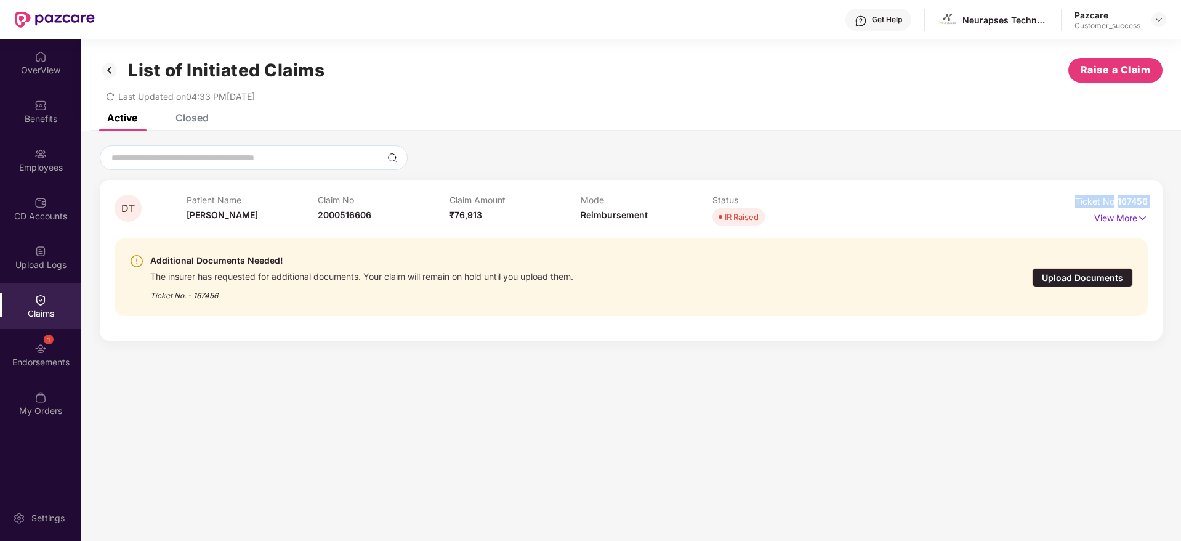
click at [1099, 203] on span "Ticket No" at bounding box center [1096, 201] width 42 height 10
click at [1112, 203] on span "Ticket No" at bounding box center [1096, 201] width 42 height 10
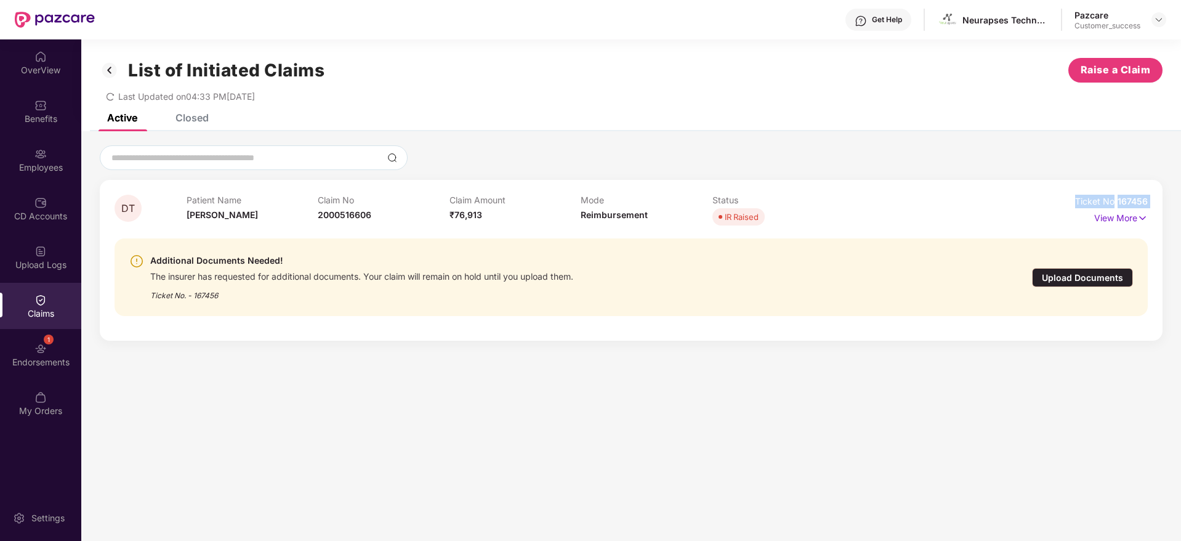
click at [1112, 203] on span "Ticket No" at bounding box center [1096, 201] width 42 height 10
click at [1118, 203] on span "167456" at bounding box center [1133, 201] width 30 height 10
click at [1127, 203] on span "167456" at bounding box center [1133, 201] width 30 height 10
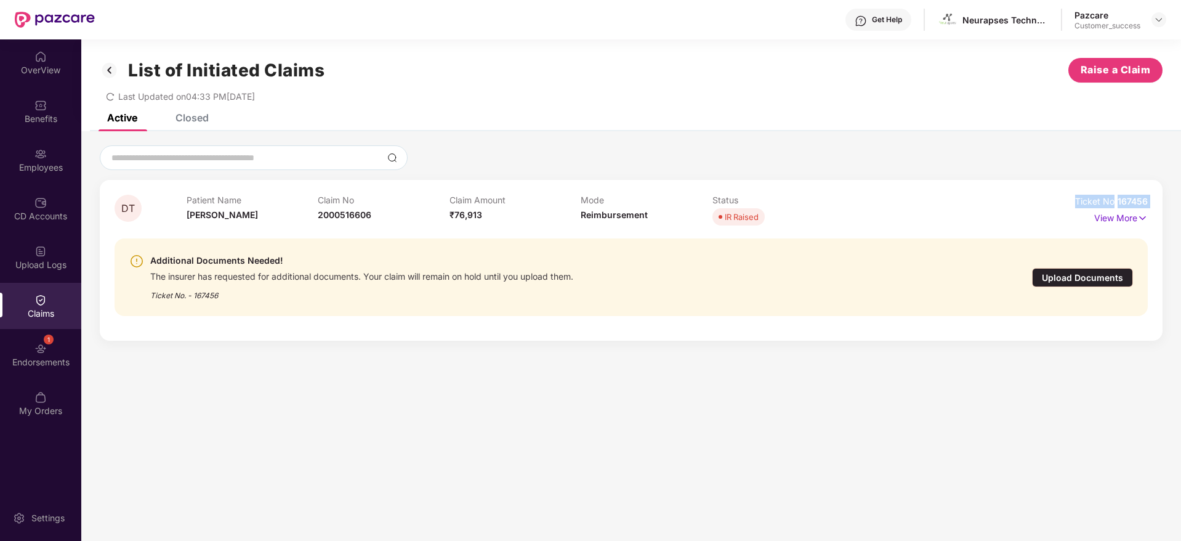
click at [1127, 203] on span "167456" at bounding box center [1133, 201] width 30 height 10
click at [1131, 203] on span "167456" at bounding box center [1133, 201] width 30 height 10
click at [1162, 22] on img at bounding box center [1159, 20] width 10 height 10
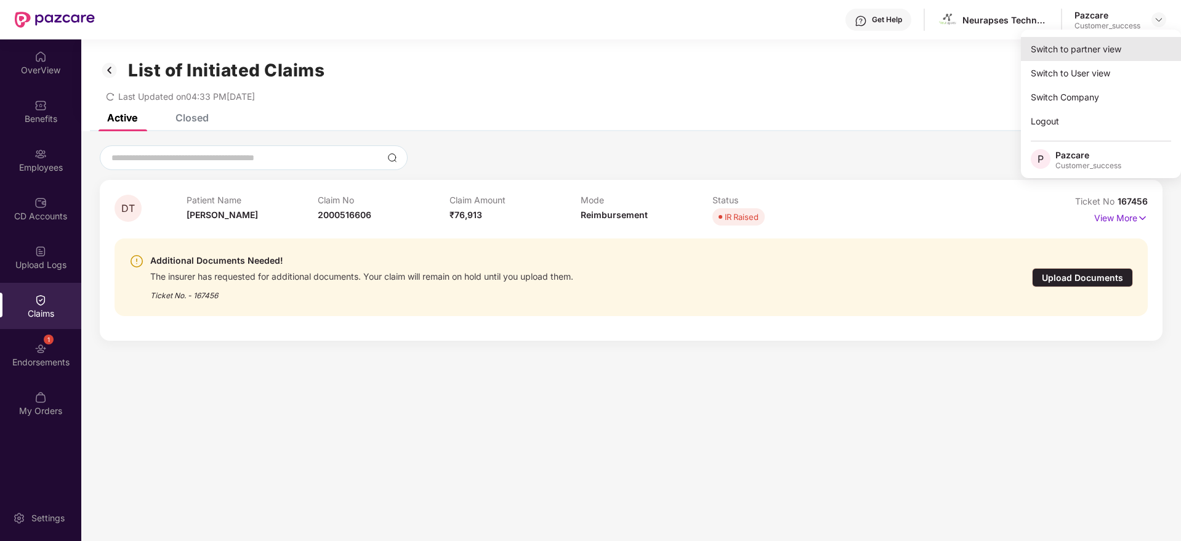
click at [1149, 47] on div "Switch to partner view" at bounding box center [1101, 49] width 160 height 24
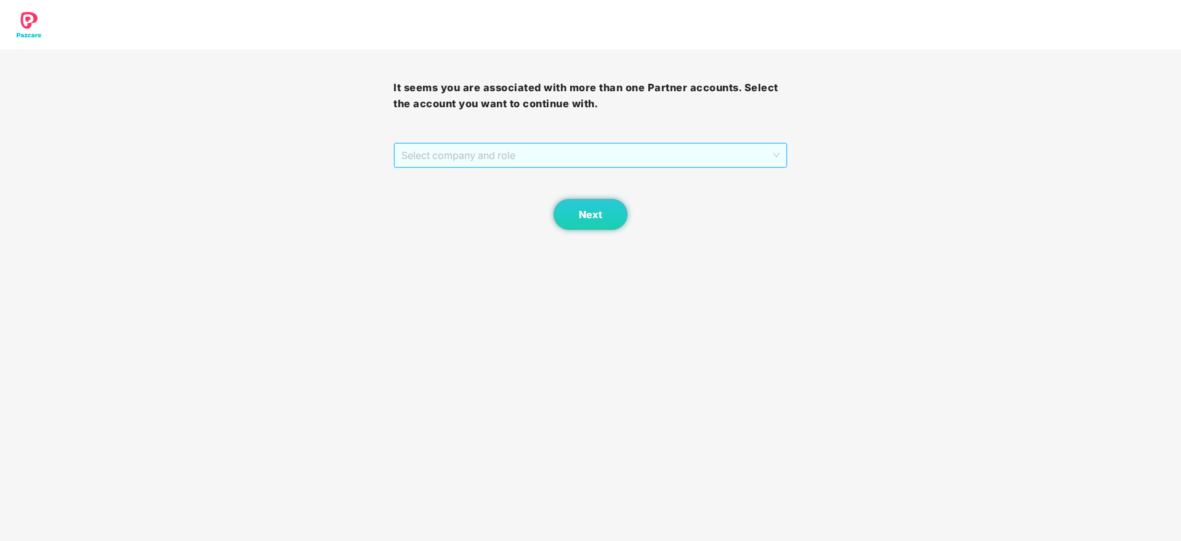
click at [677, 152] on span "Select company and role" at bounding box center [591, 155] width 378 height 23
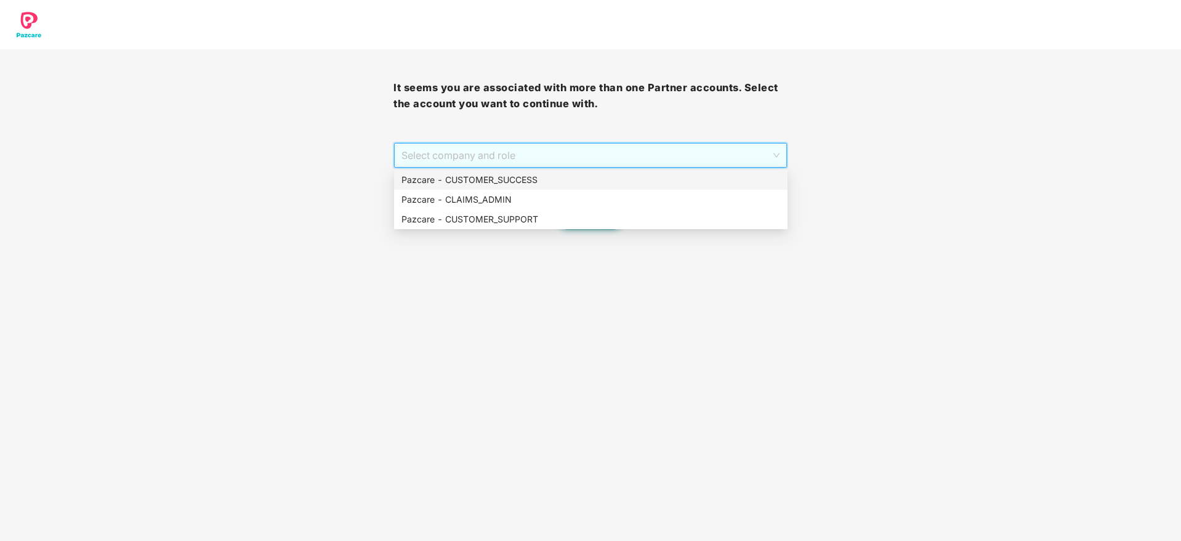
drag, startPoint x: 670, startPoint y: 181, endPoint x: 660, endPoint y: 202, distance: 23.1
click at [670, 186] on div "Pazcare - CUSTOMER_SUCCESS" at bounding box center [591, 180] width 379 height 14
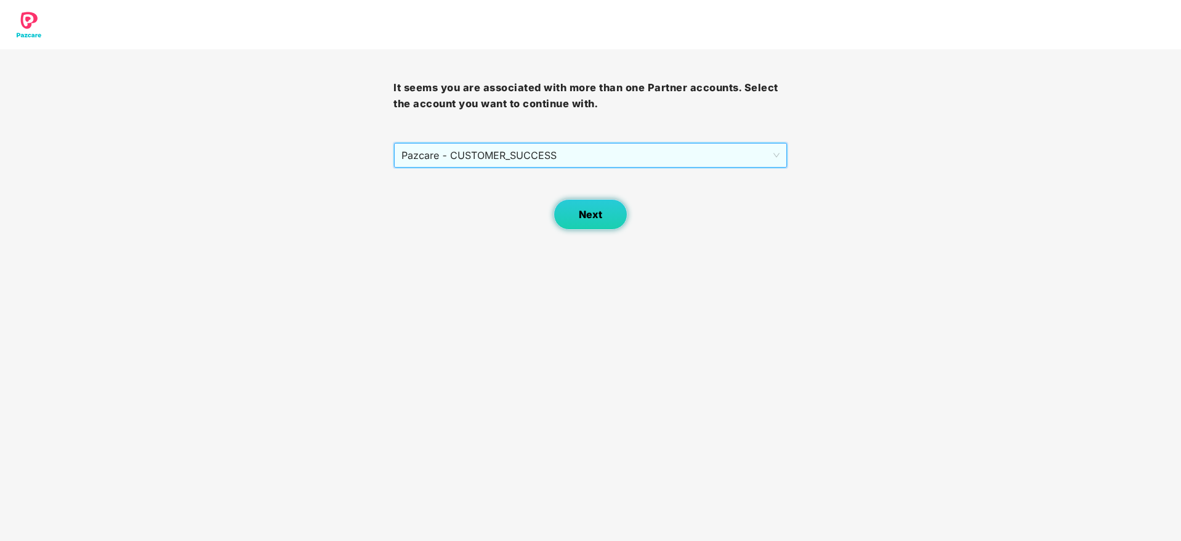
click at [587, 207] on button "Next" at bounding box center [591, 214] width 74 height 31
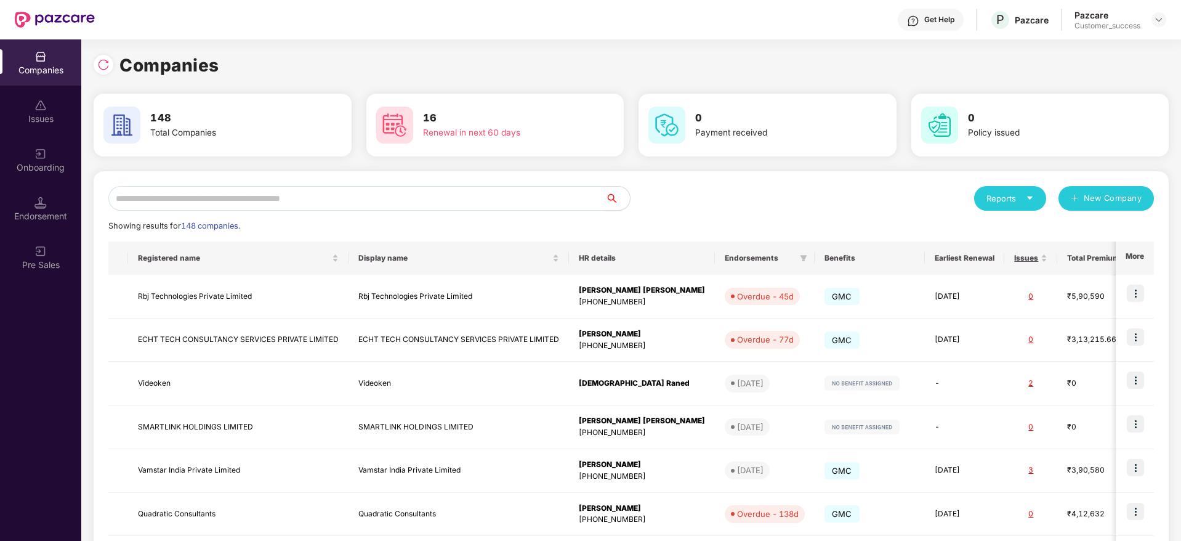
click at [515, 193] on input "text" at bounding box center [356, 198] width 497 height 25
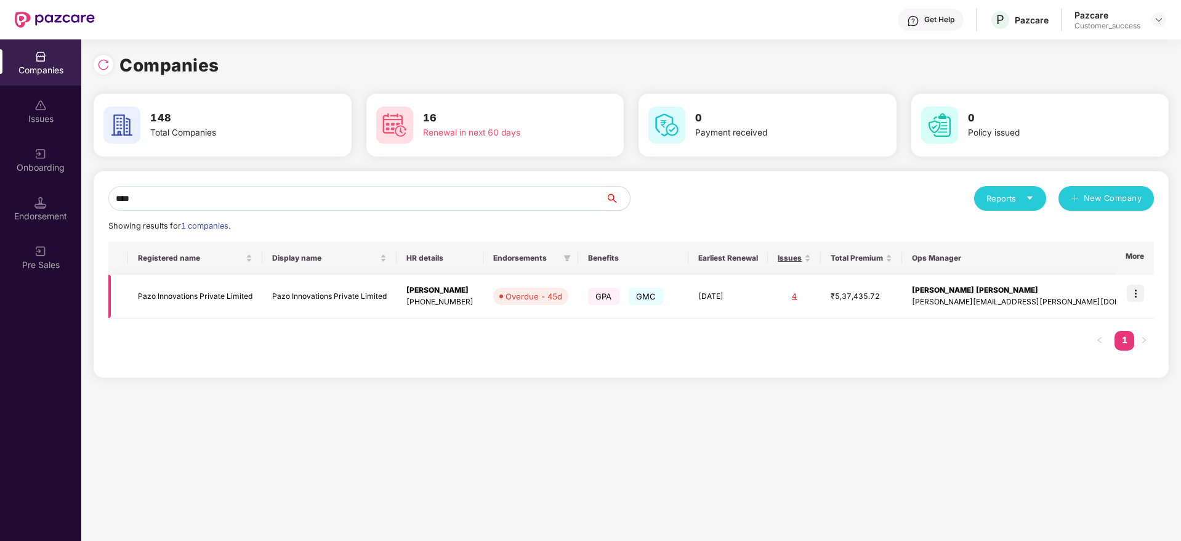
type input "****"
click at [578, 297] on td "Overdue - 45d" at bounding box center [530, 297] width 95 height 44
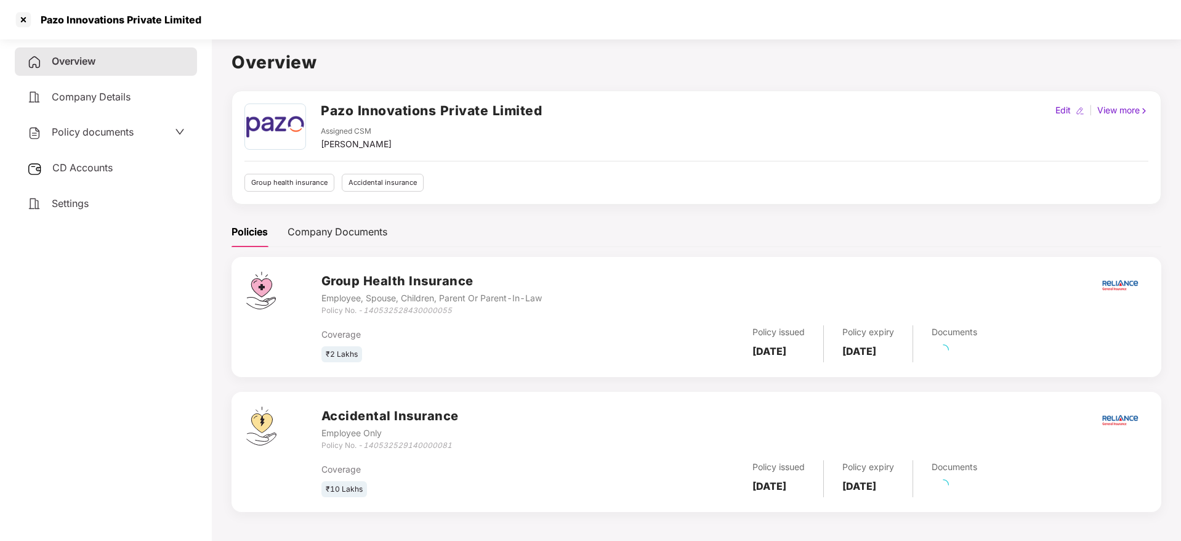
click at [90, 130] on span "Policy documents" at bounding box center [93, 132] width 82 height 12
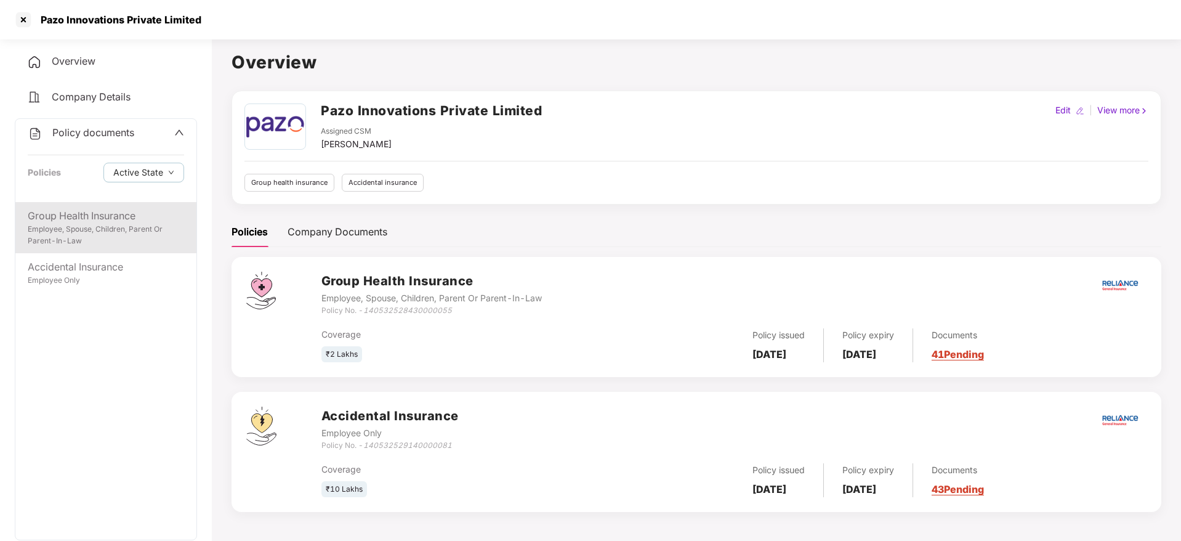
click at [82, 220] on div "Group Health Insurance" at bounding box center [106, 215] width 156 height 15
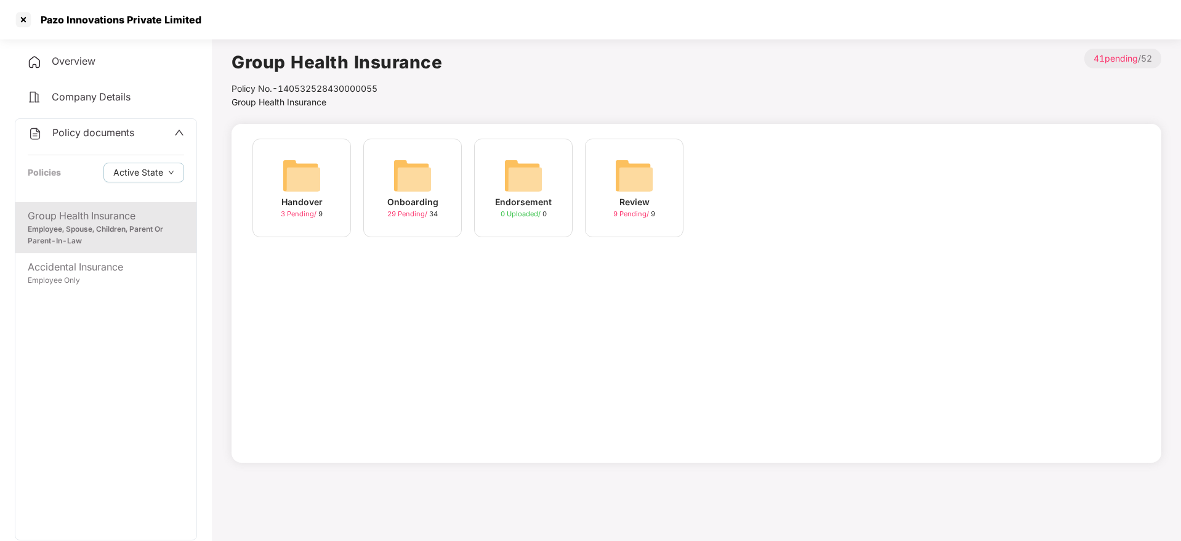
click at [416, 211] on span "29 Pending /" at bounding box center [408, 213] width 42 height 9
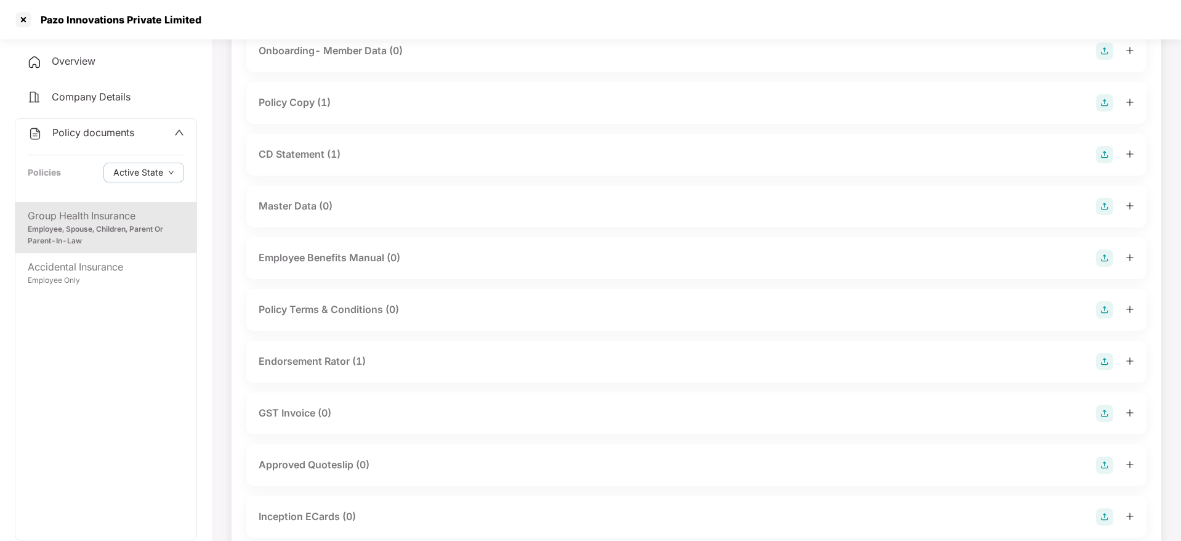
scroll to position [185, 0]
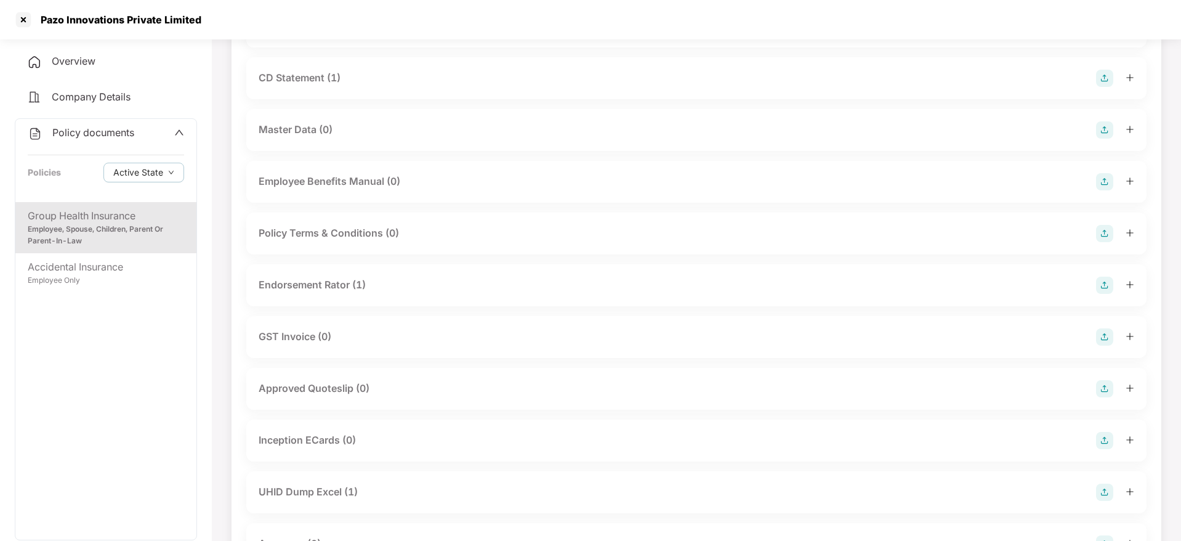
click at [356, 489] on div "UHID Dump Excel (1)" at bounding box center [308, 491] width 99 height 15
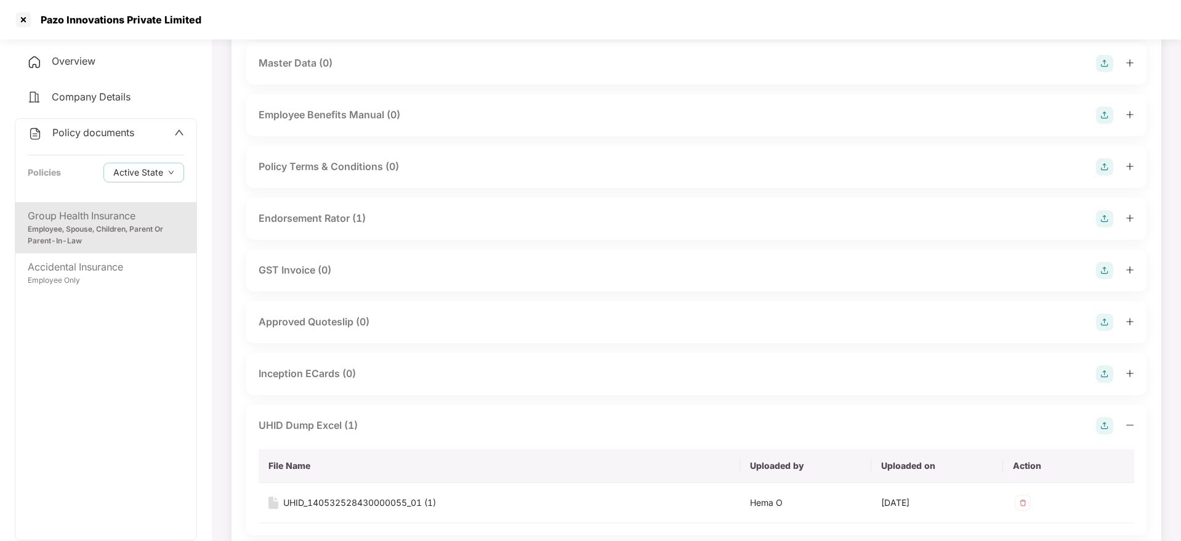
scroll to position [370, 0]
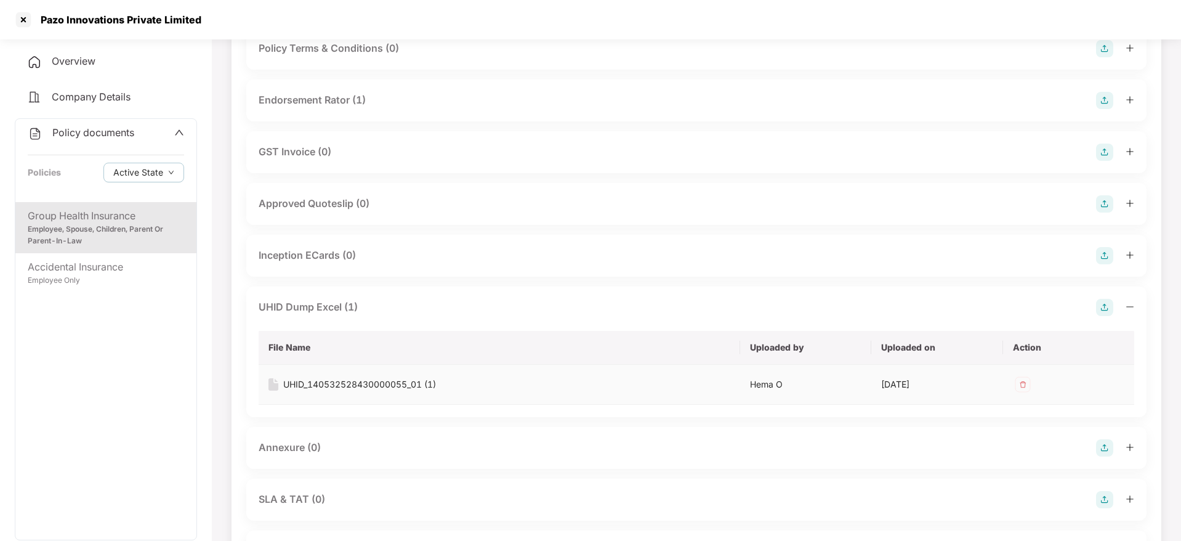
click at [376, 386] on div "UHID_140532528430000055_01 (1)" at bounding box center [359, 385] width 153 height 14
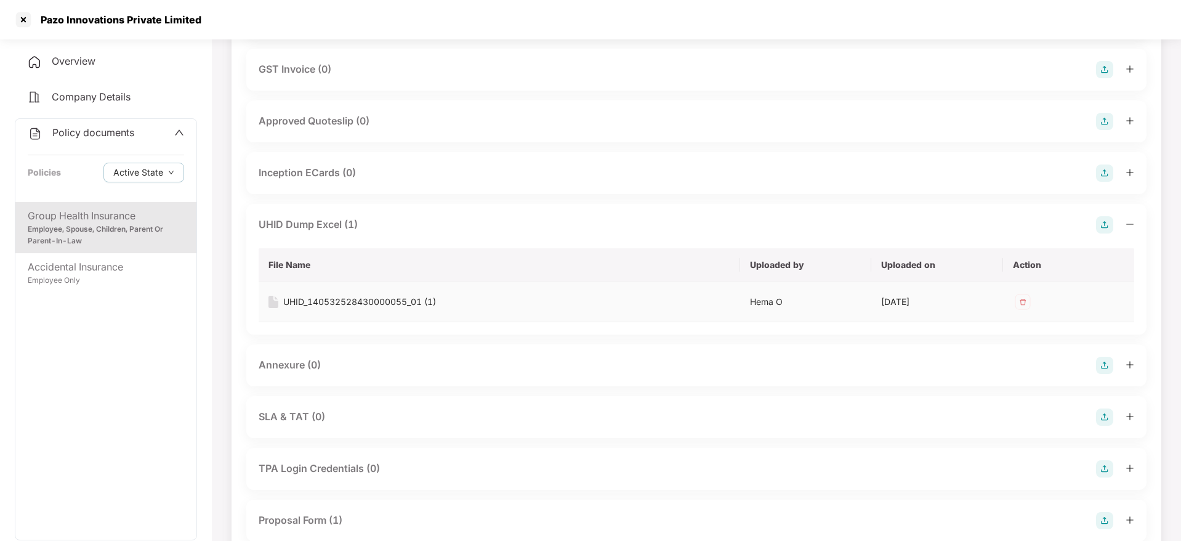
scroll to position [554, 0]
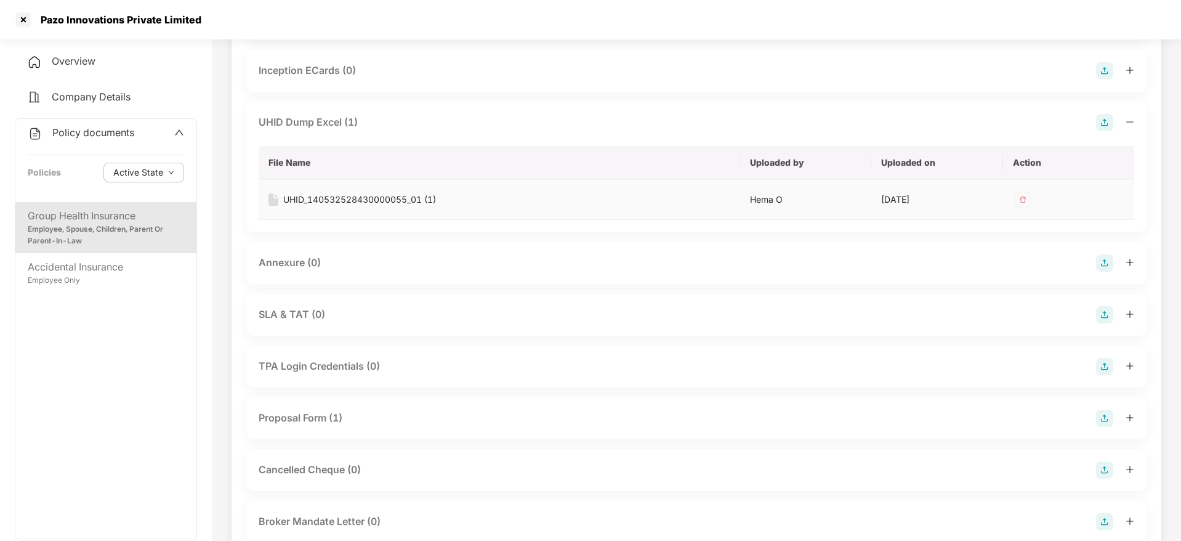
click at [1019, 200] on img at bounding box center [1023, 200] width 20 height 20
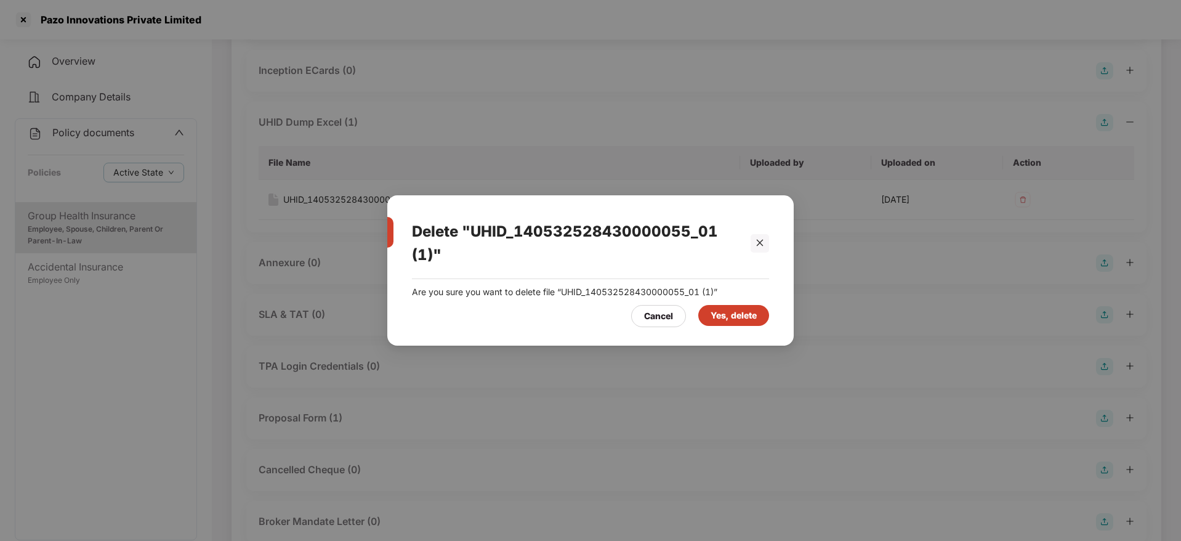
click at [755, 310] on div "Yes, delete" at bounding box center [734, 316] width 46 height 14
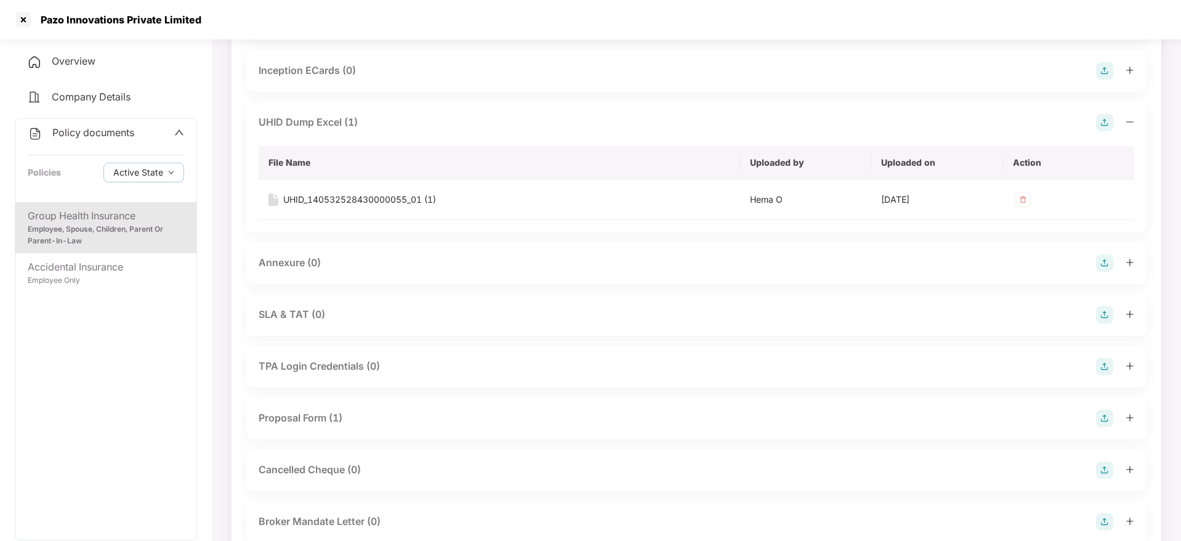
click at [1104, 127] on img at bounding box center [1104, 122] width 17 height 17
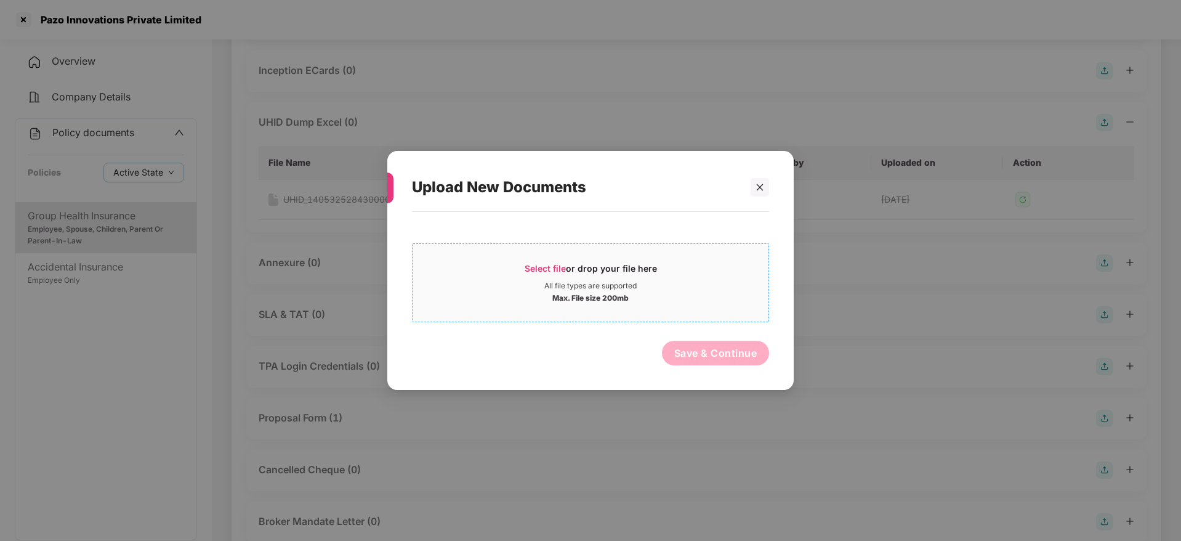
click at [666, 288] on div "All file types are supported" at bounding box center [591, 286] width 356 height 10
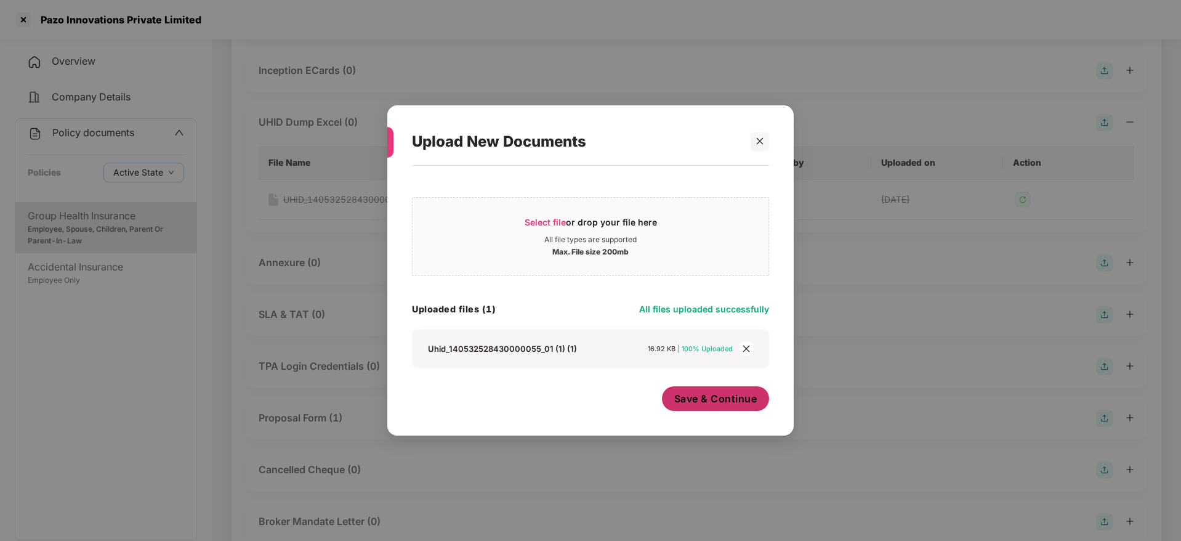
click at [721, 408] on button "Save & Continue" at bounding box center [716, 398] width 108 height 25
